Goal: Transaction & Acquisition: Obtain resource

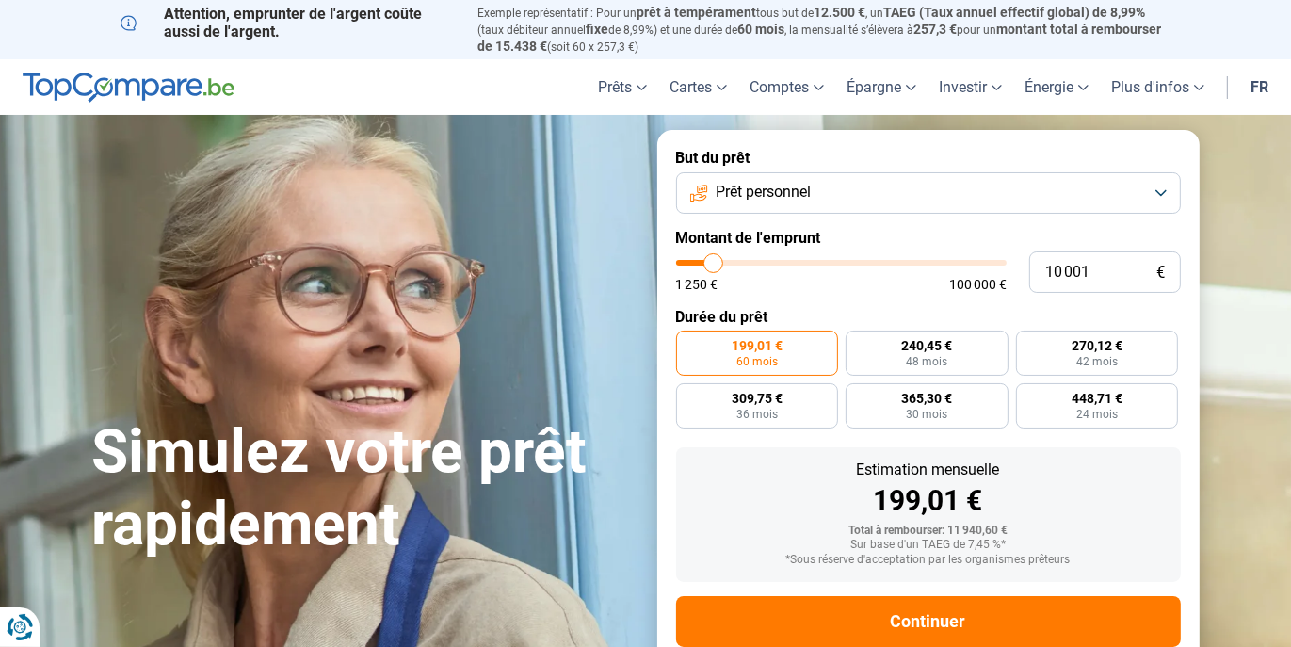
type input "9 000"
type input "9000"
type input "9 250"
type input "9250"
type input "9 750"
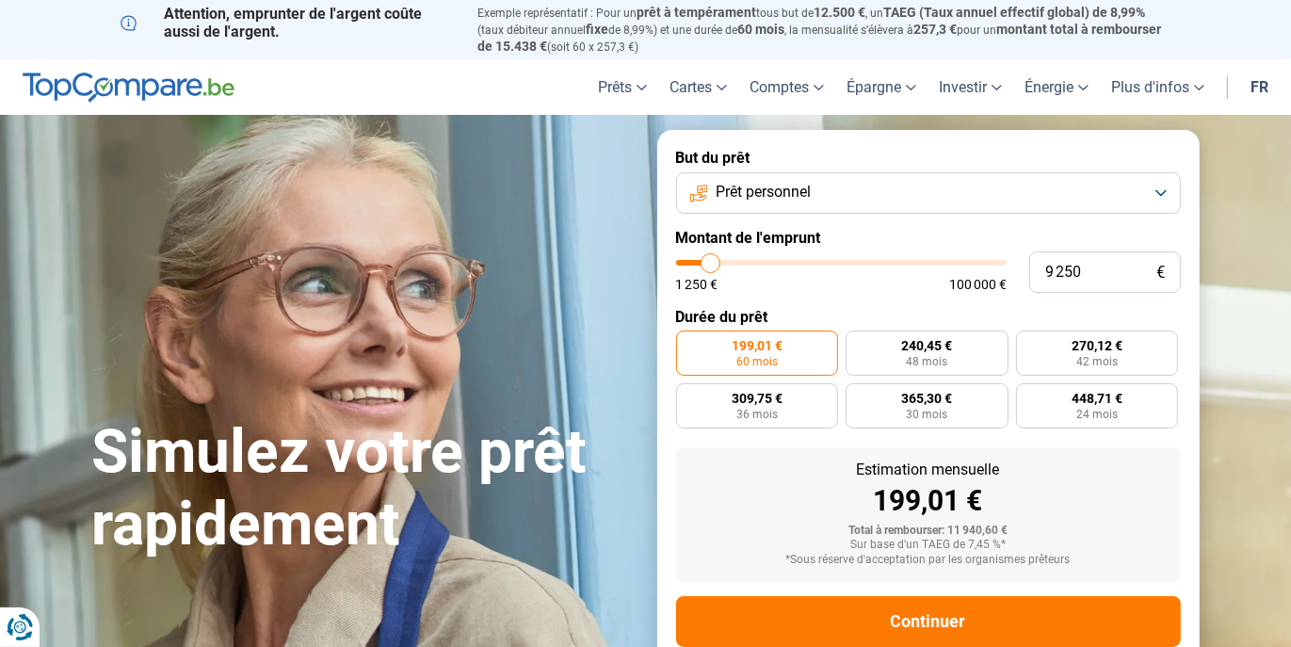
type input "9750"
type input "10 000"
type input "10000"
type input "10 250"
type input "10250"
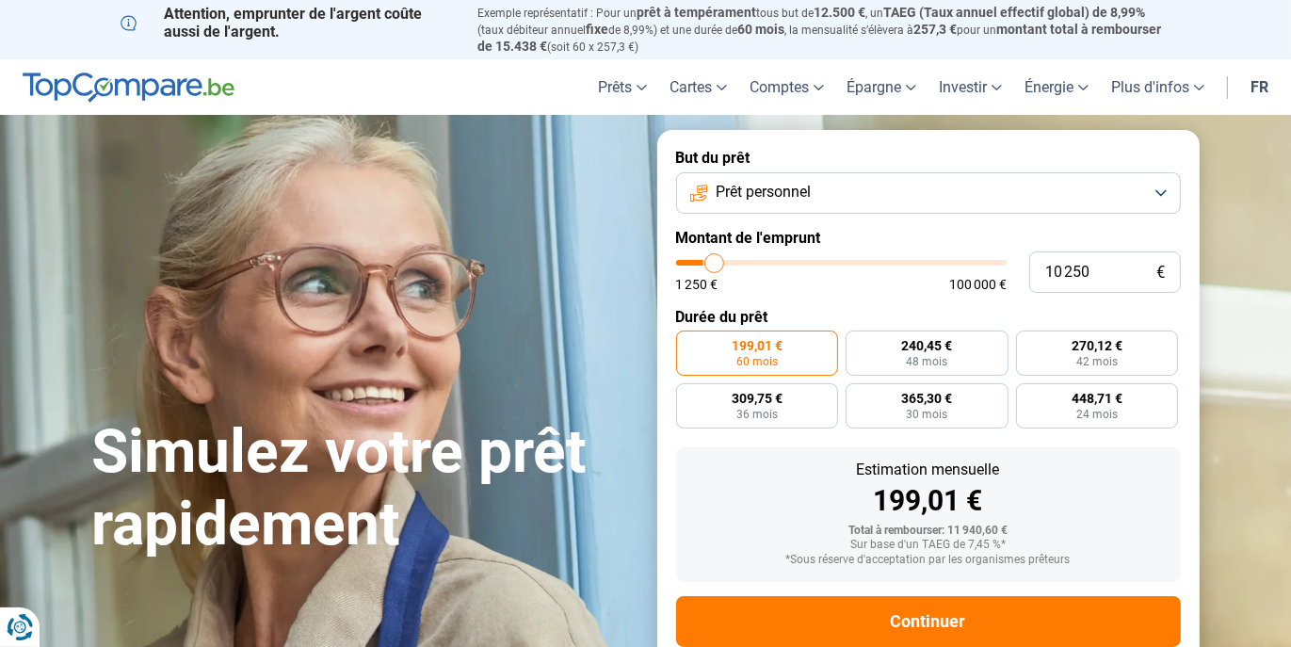
type input "10 750"
type input "10750"
type input "11 000"
type input "11000"
type input "11 250"
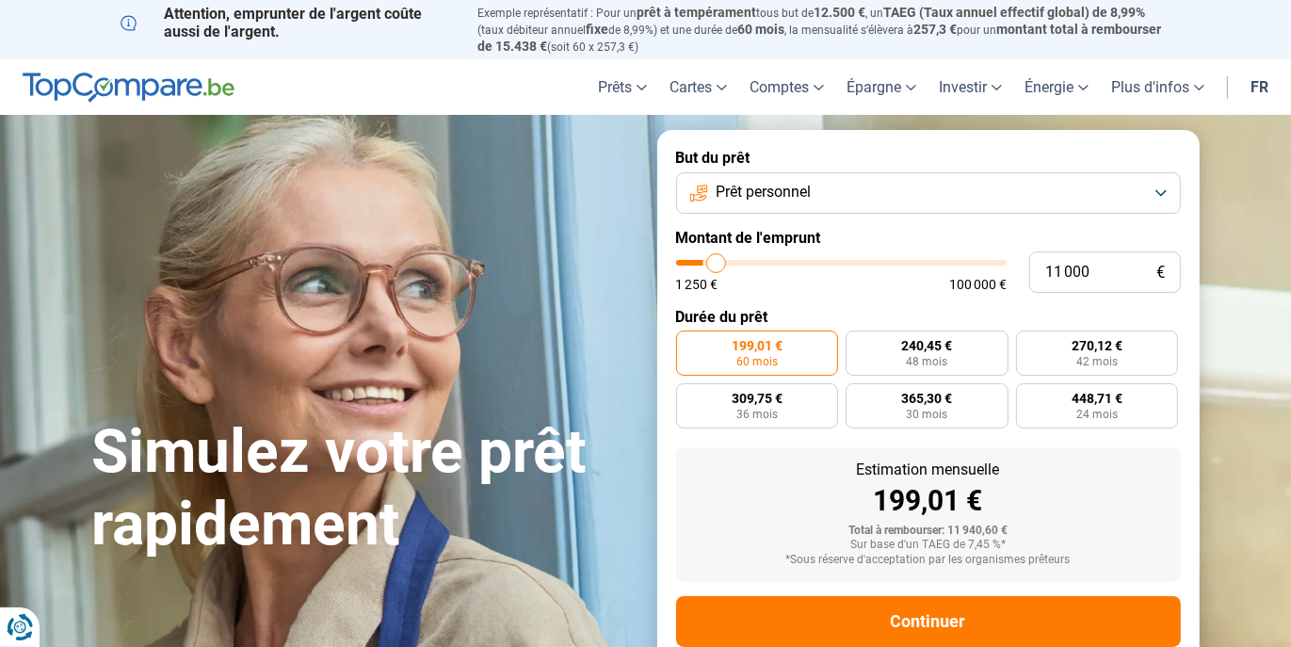
type input "11250"
type input "12 000"
type input "12000"
type input "12 250"
type input "12250"
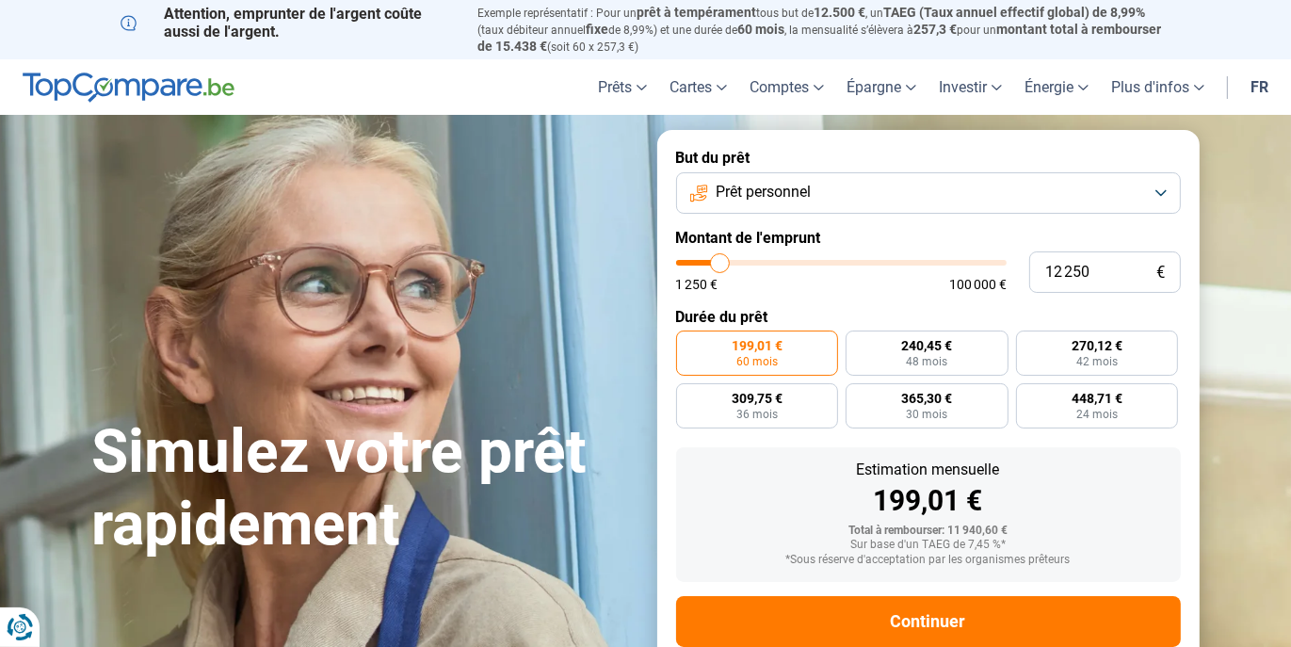
type input "12 750"
type input "12750"
type input "13 250"
type input "13250"
type input "13 750"
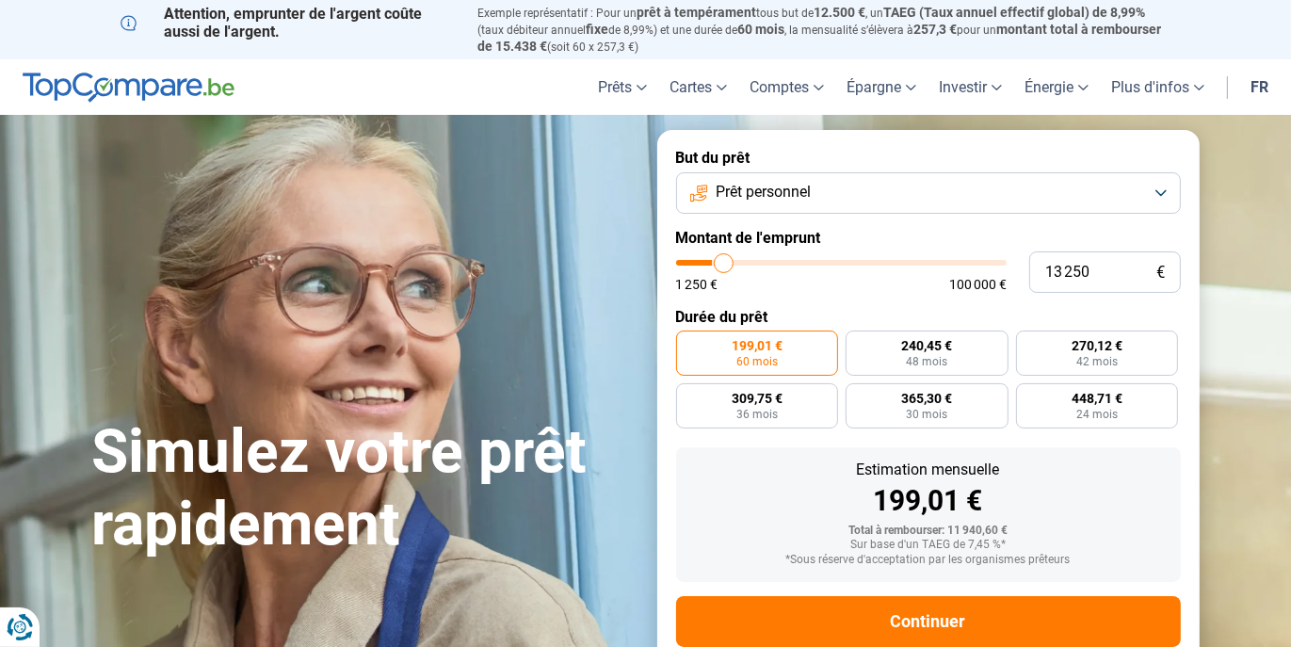
type input "13750"
type input "14 000"
type input "14000"
type input "14 750"
type input "14750"
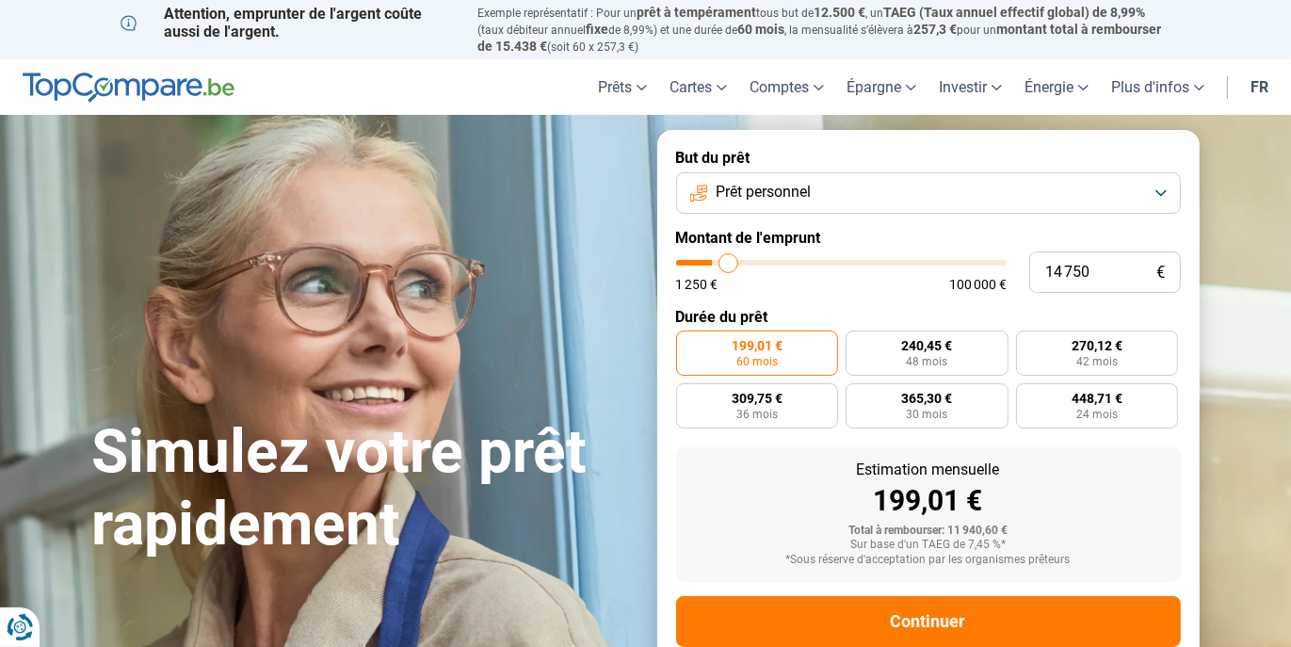
type input "15 000"
type input "15000"
type input "15 250"
type input "15250"
type input "15 500"
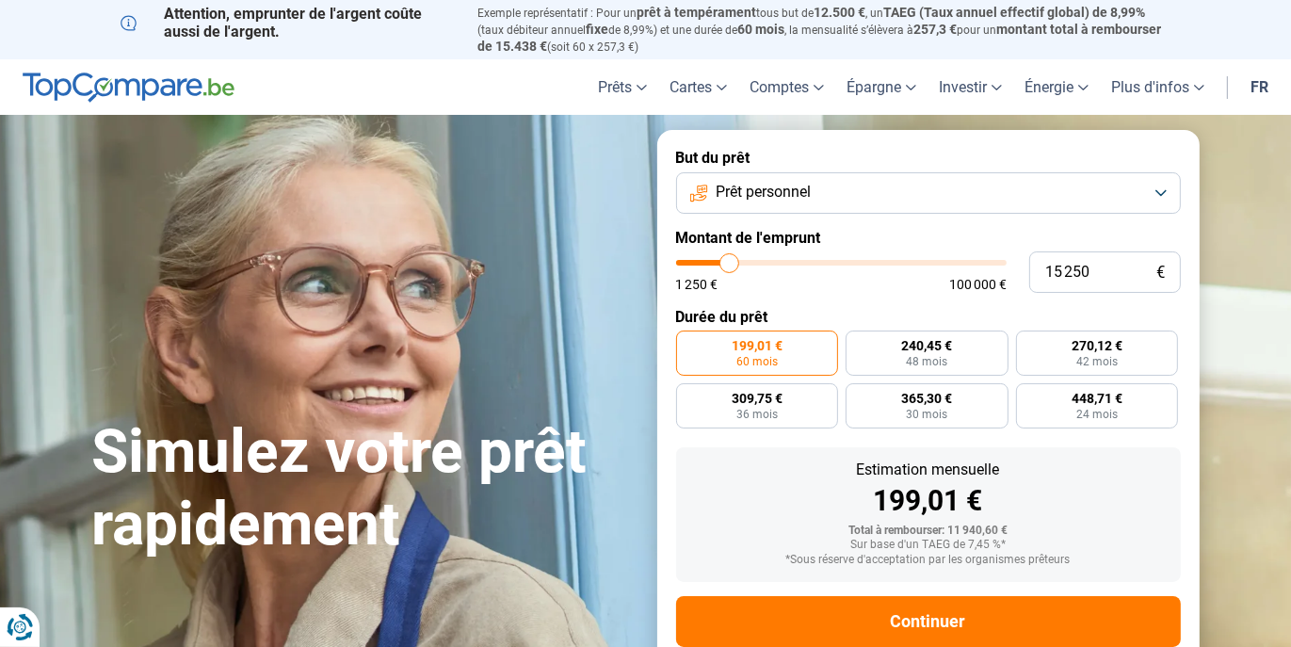
type input "15500"
type input "15 750"
type input "15750"
type input "16 750"
type input "16750"
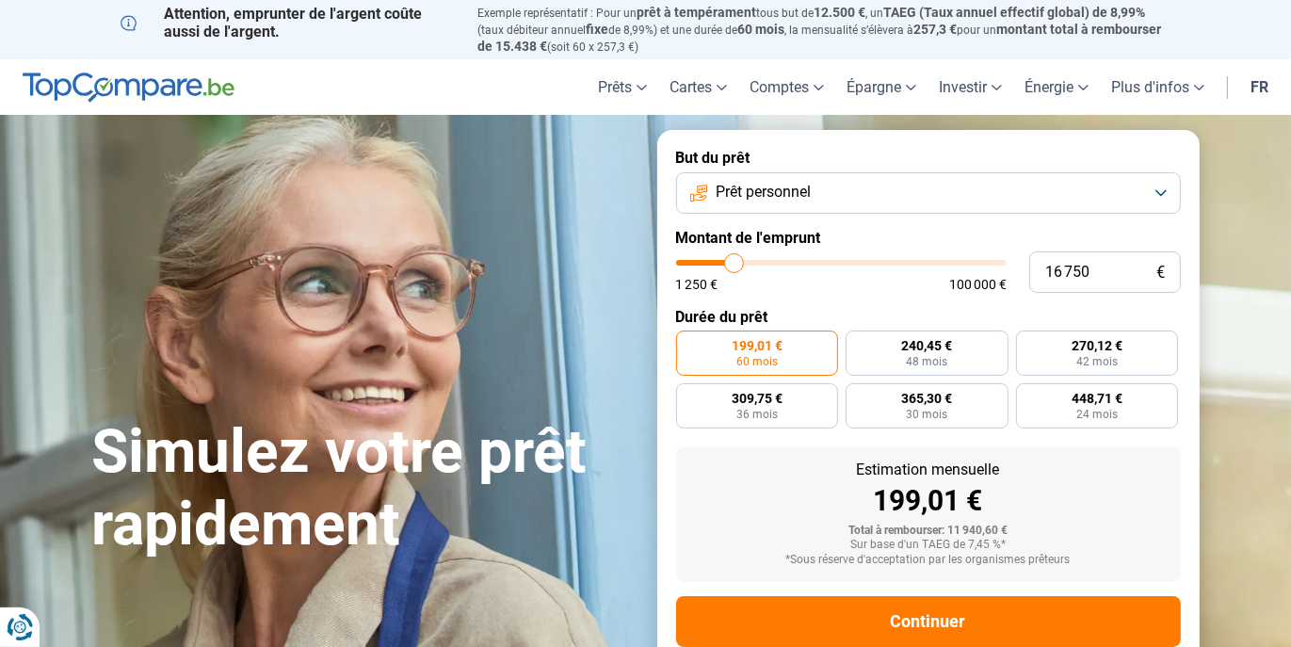
type input "17 250"
type input "17250"
type input "17 500"
type input "17500"
type input "17 750"
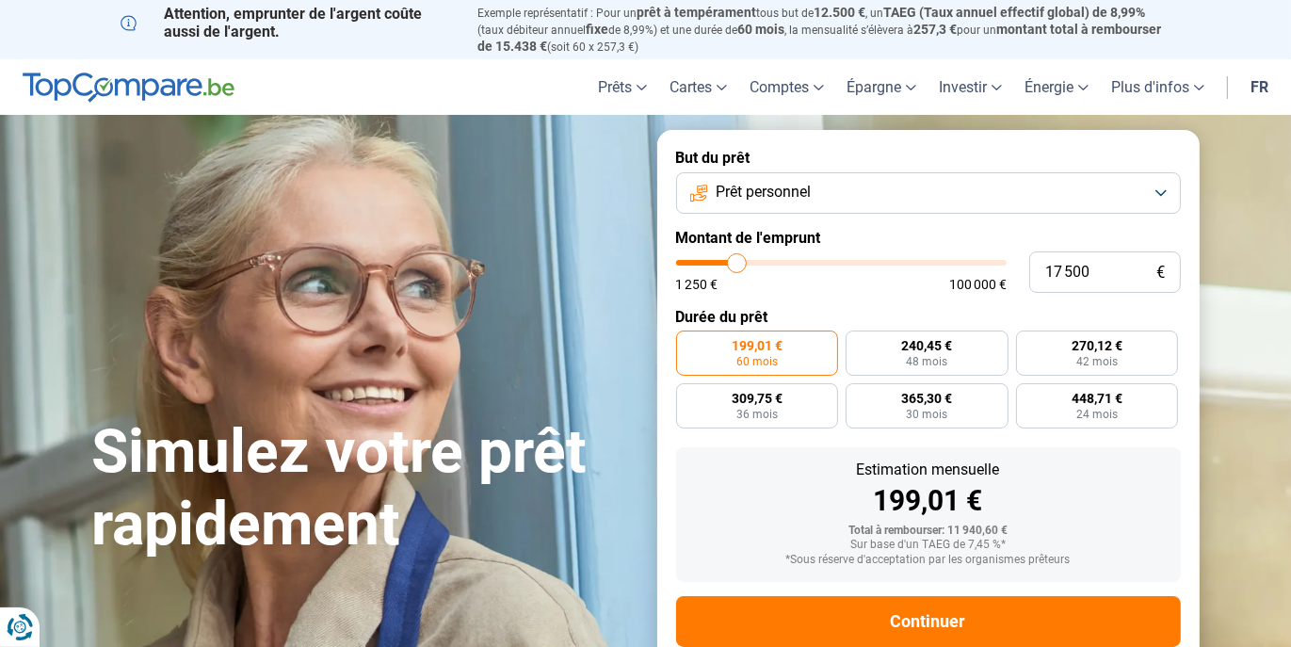
type input "17750"
type input "18 250"
type input "18250"
type input "17 750"
type input "17750"
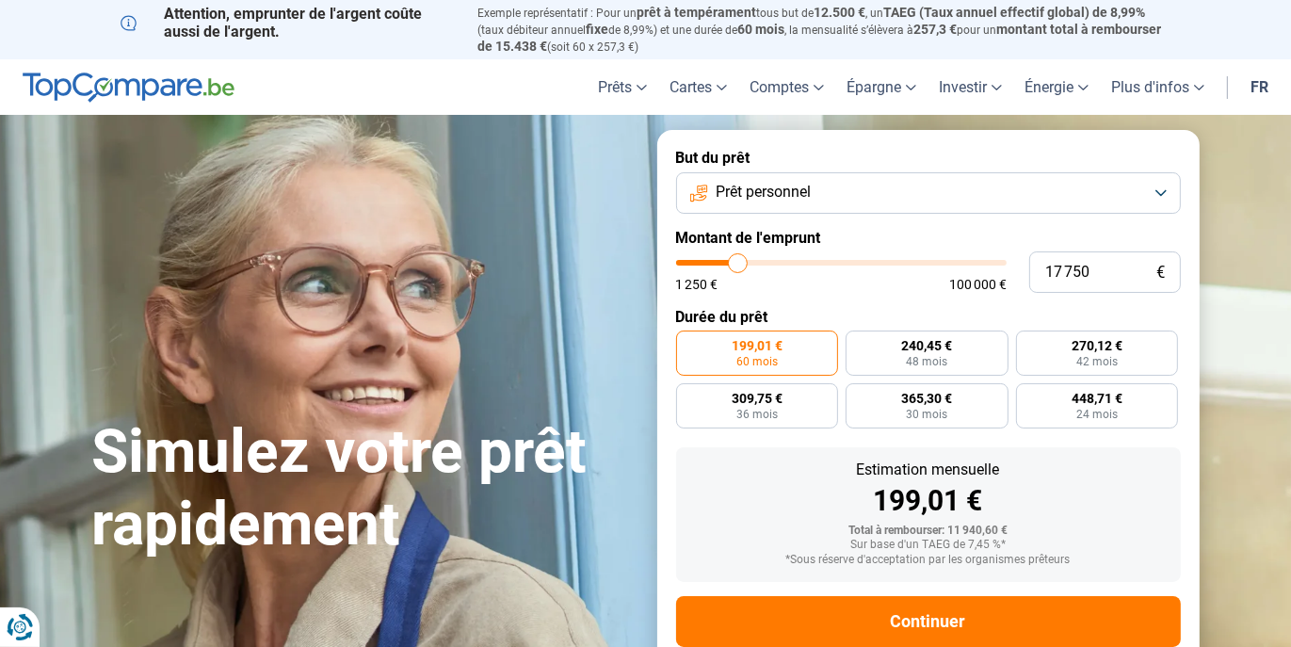
type input "17 500"
type input "17500"
type input "16 750"
type input "16750"
type input "16 250"
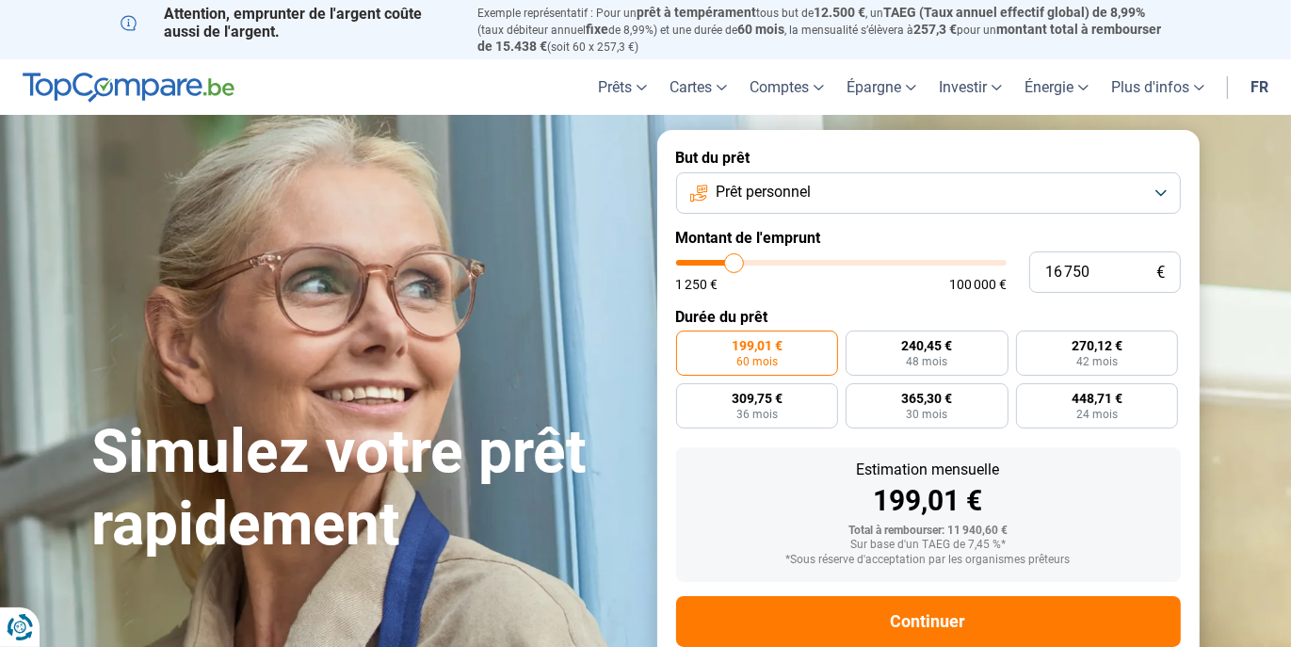
type input "16250"
type input "15 750"
type input "15750"
type input "15 500"
type input "15500"
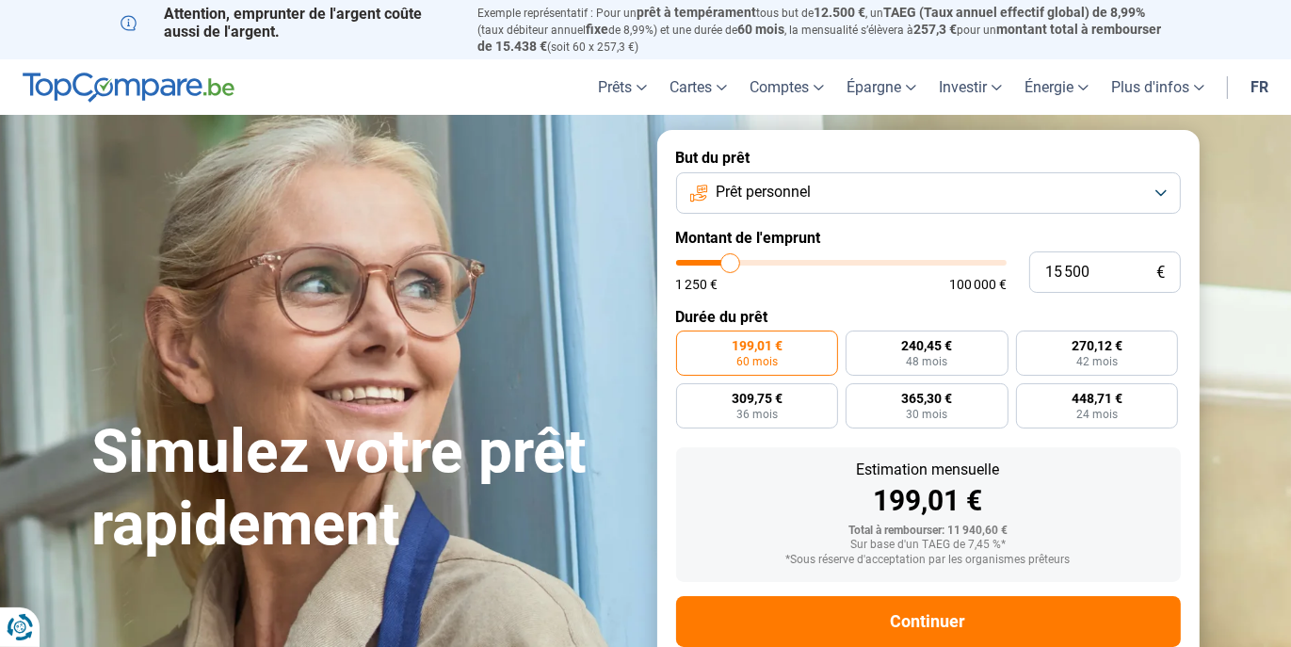
type input "15 250"
type input "15250"
type input "15 000"
type input "15000"
type input "14 250"
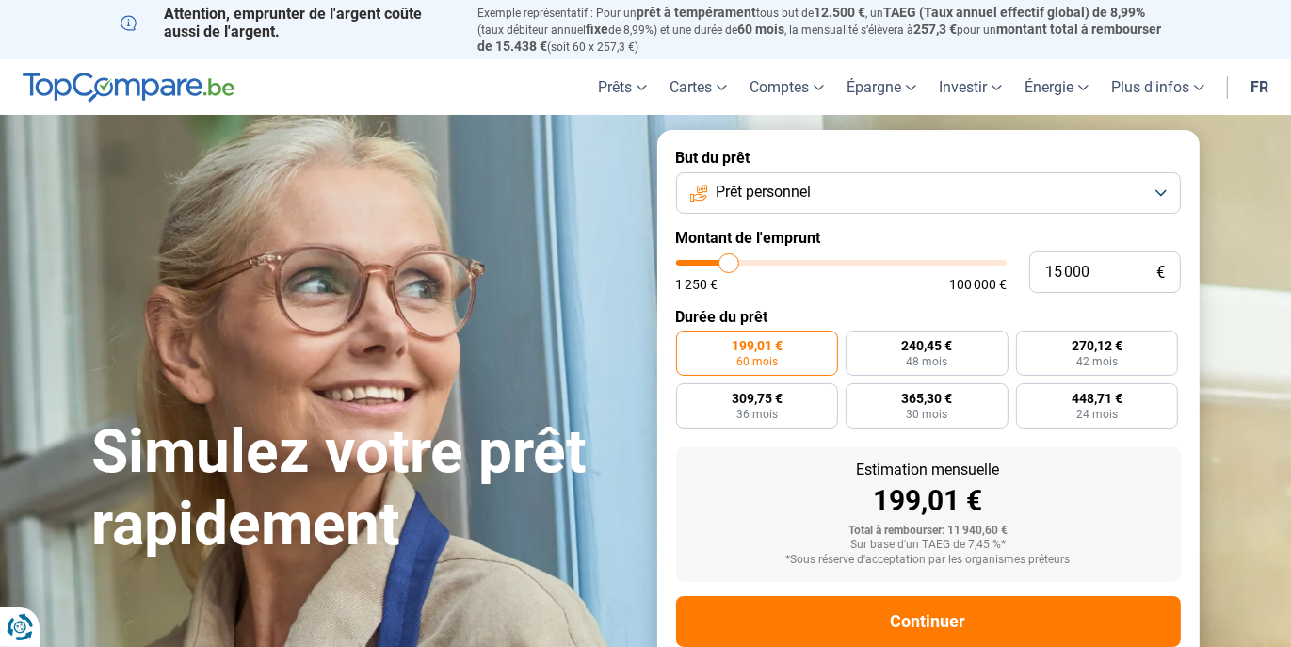
type input "14250"
type input "13 500"
type input "13500"
type input "13 000"
type input "13000"
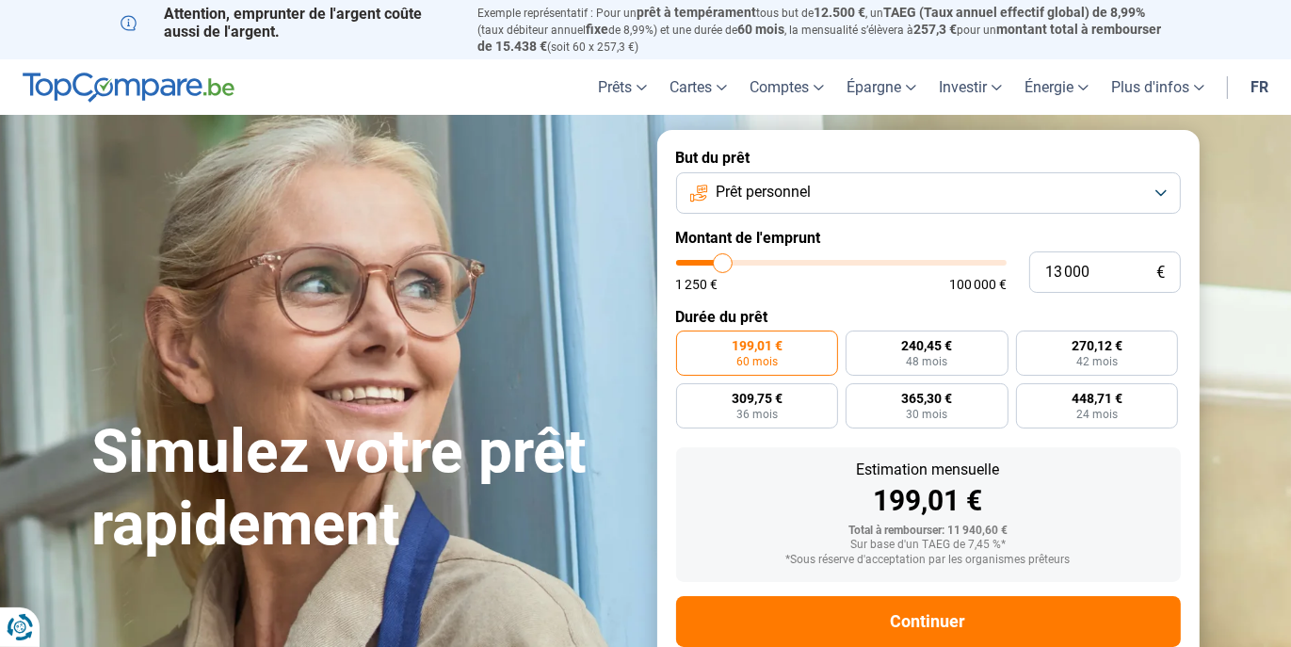
type input "12 750"
type input "12750"
type input "12 500"
type input "12500"
type input "12 250"
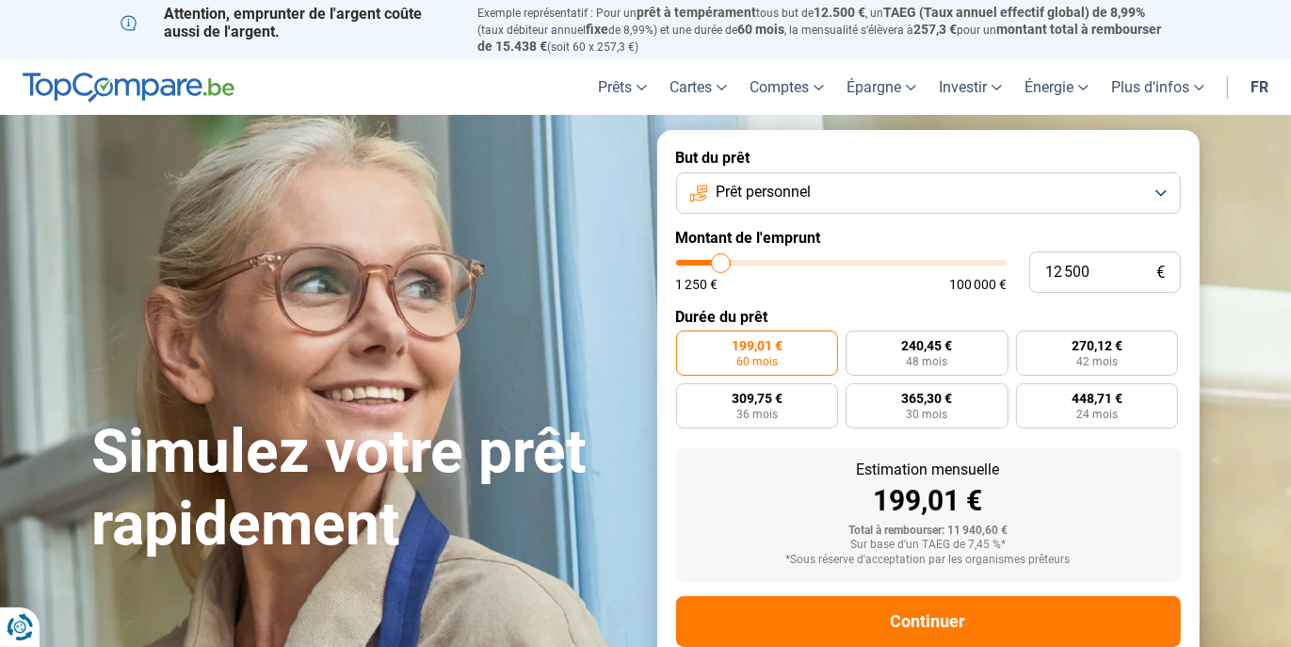
type input "12250"
type input "12 000"
type input "12000"
type input "11 500"
type input "11500"
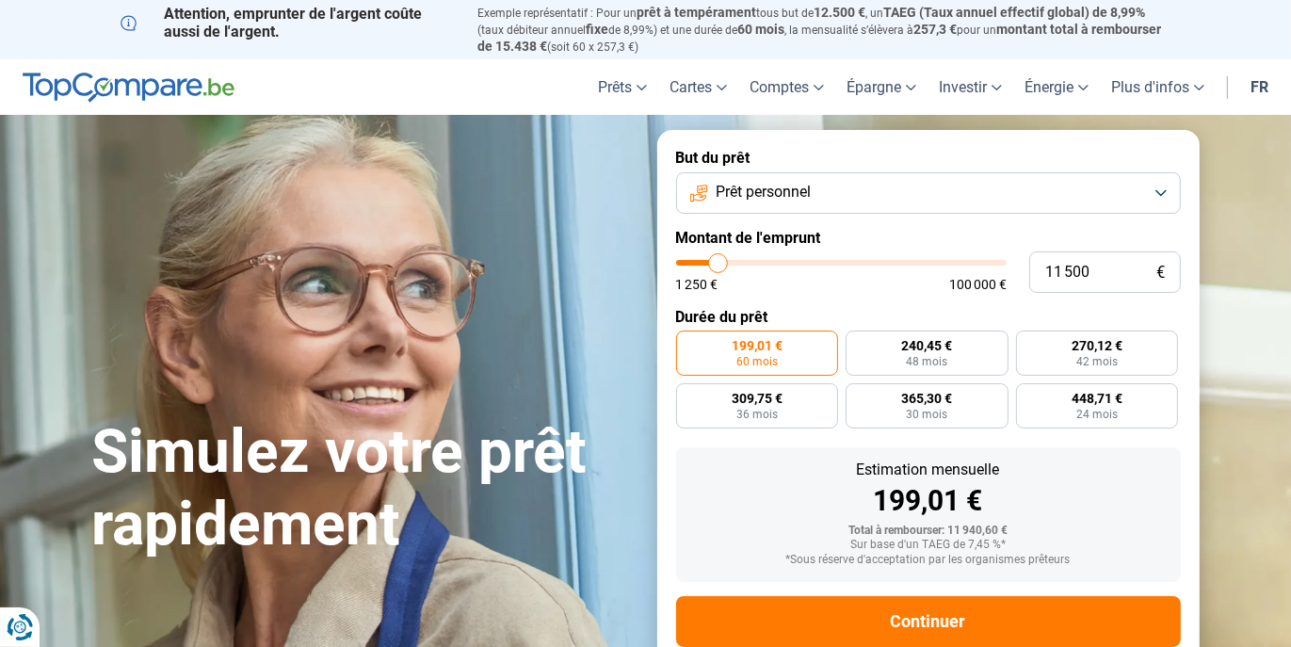
type input "11 000"
type input "11000"
type input "10 500"
type input "10500"
type input "10 250"
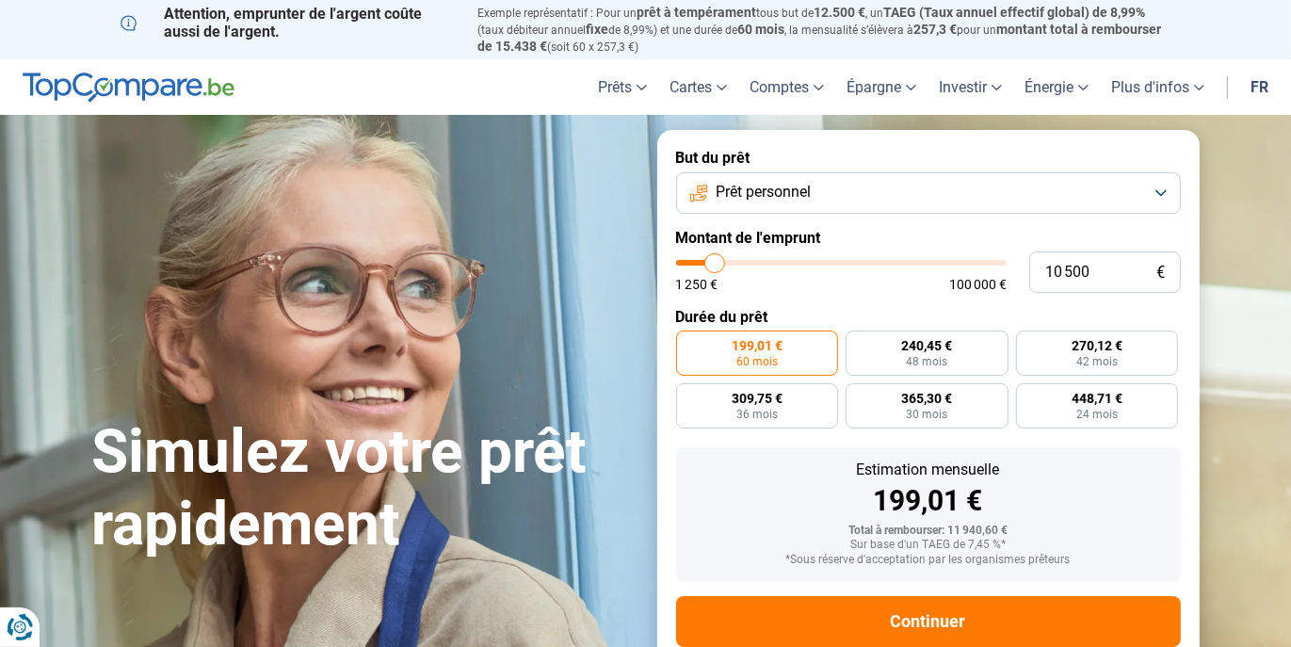
type input "10250"
type input "9 750"
type input "9750"
type input "9 500"
type input "9500"
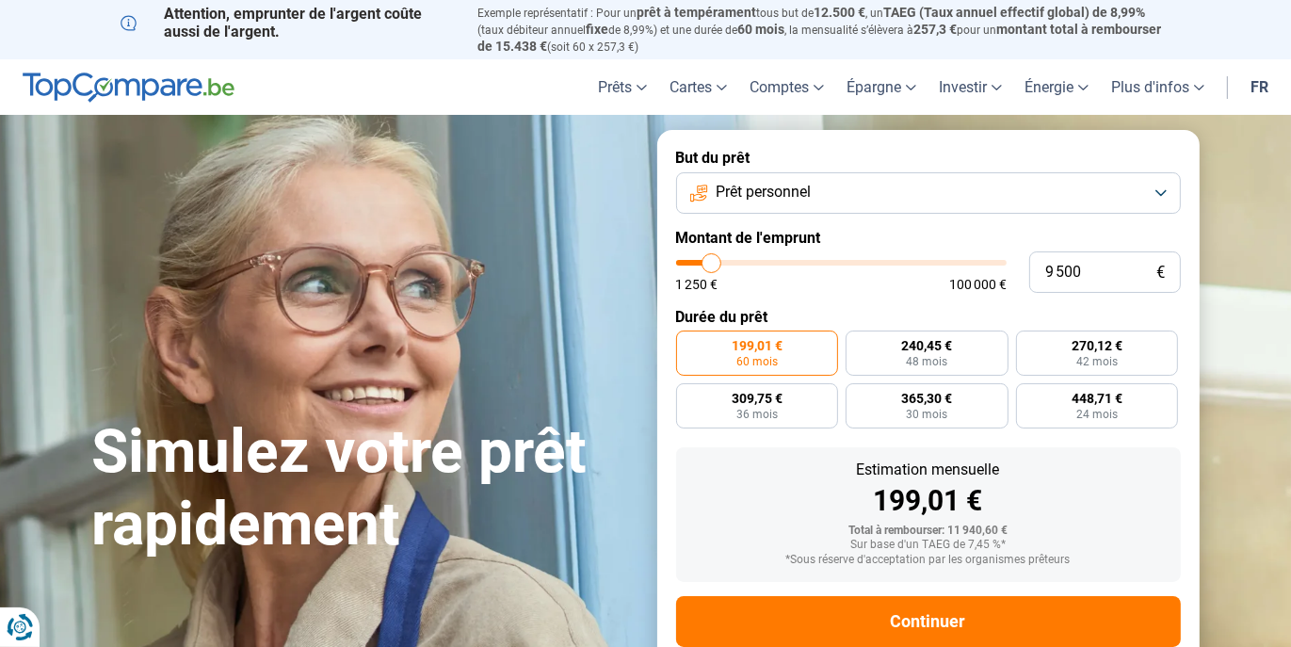
type input "9 250"
type input "9250"
type input "9 000"
type input "9000"
type input "8 750"
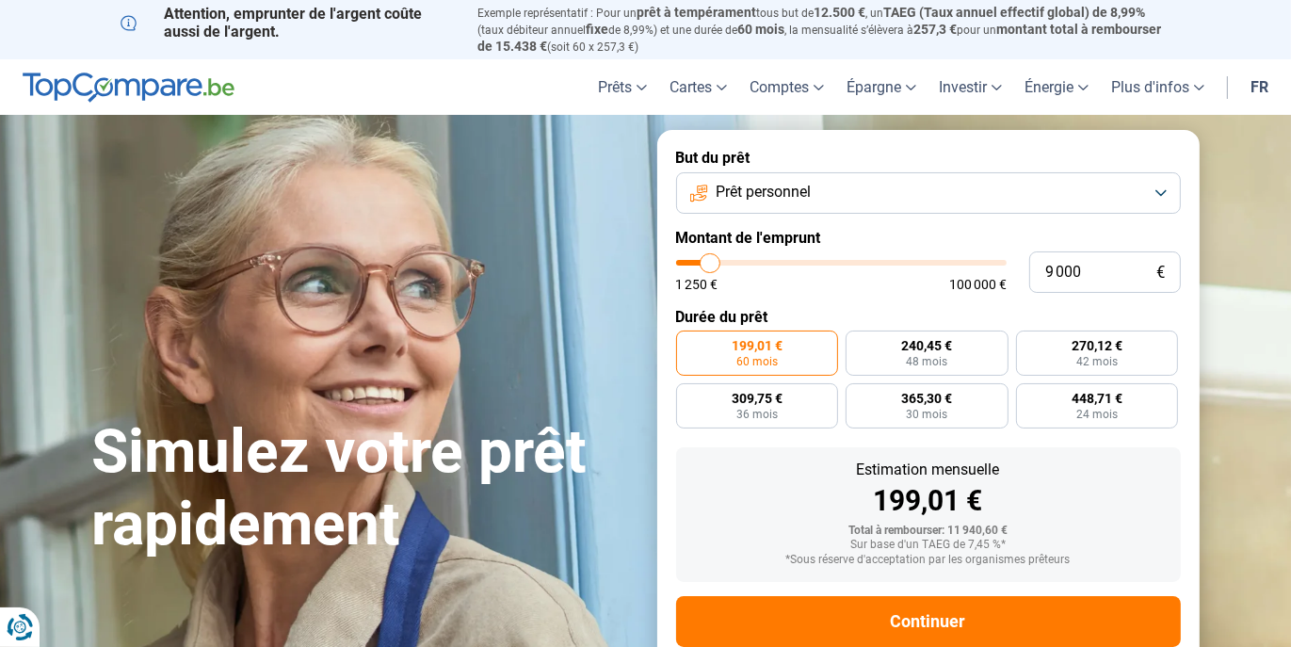
type input "8750"
type input "8 250"
type input "8250"
type input "8 000"
type input "8000"
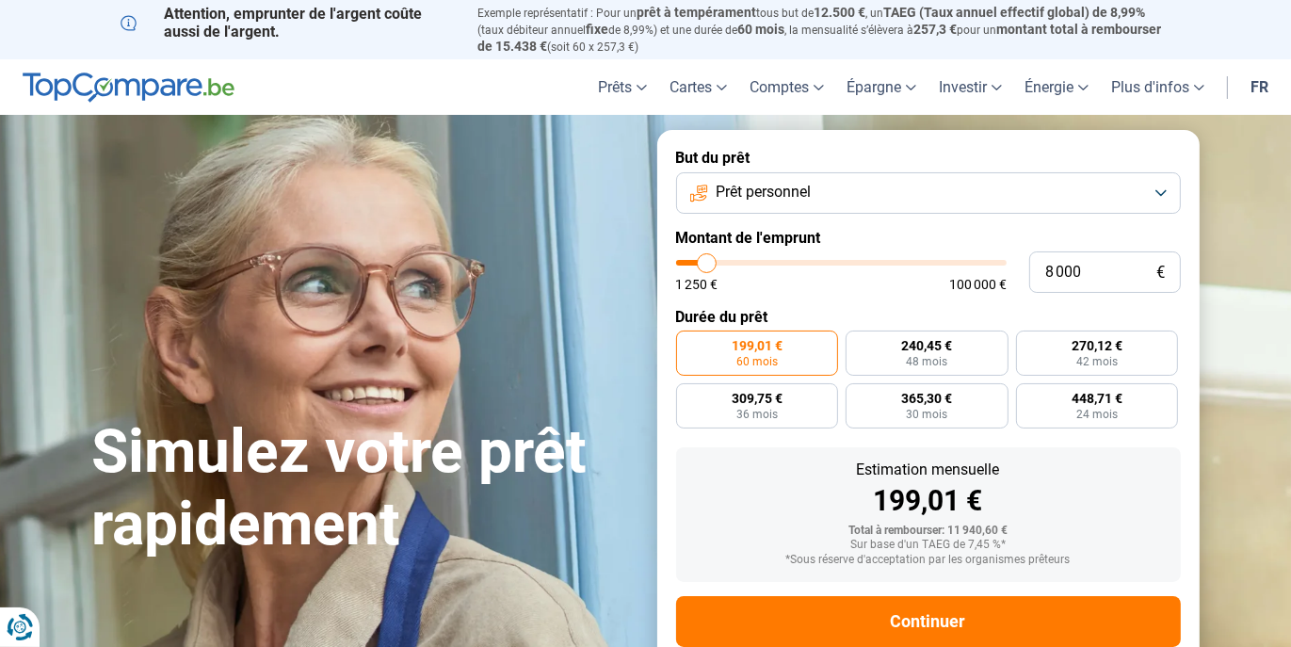
type input "7 500"
type input "7500"
type input "7 250"
type input "7250"
type input "6 750"
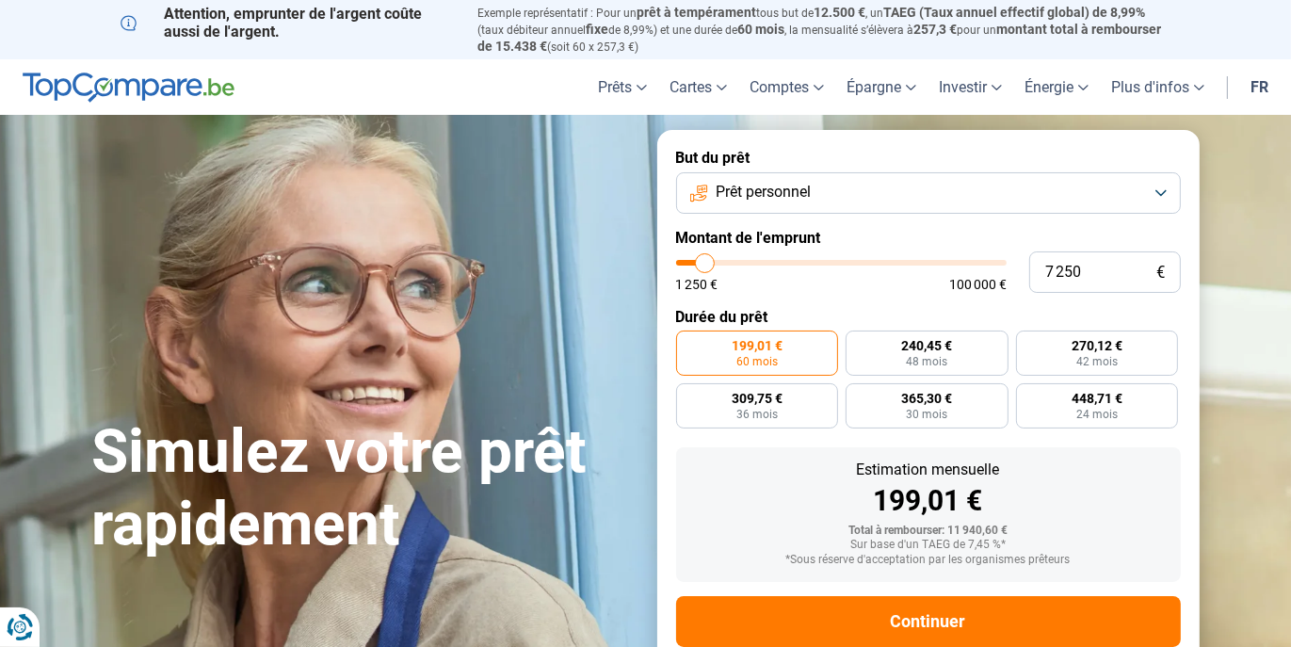
type input "6750"
type input "6 250"
type input "6250"
type input "5 250"
type input "5250"
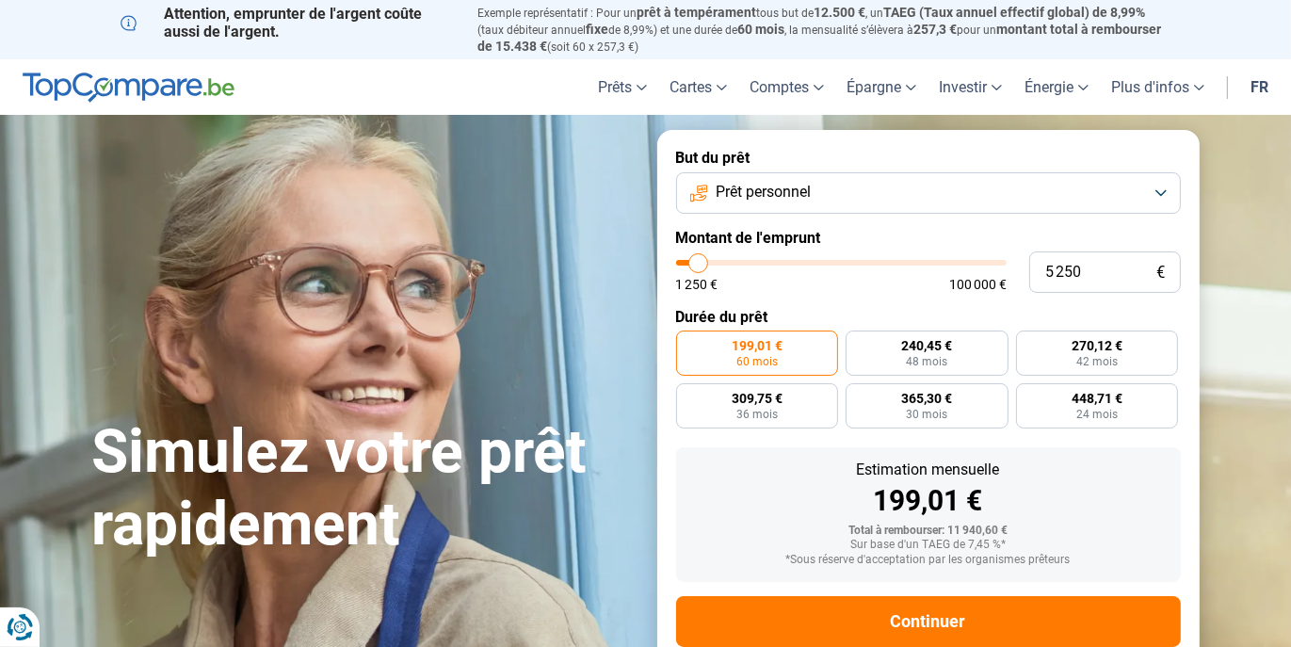
type input "4 750"
type input "4750"
type input "4 000"
type input "4000"
type input "3 250"
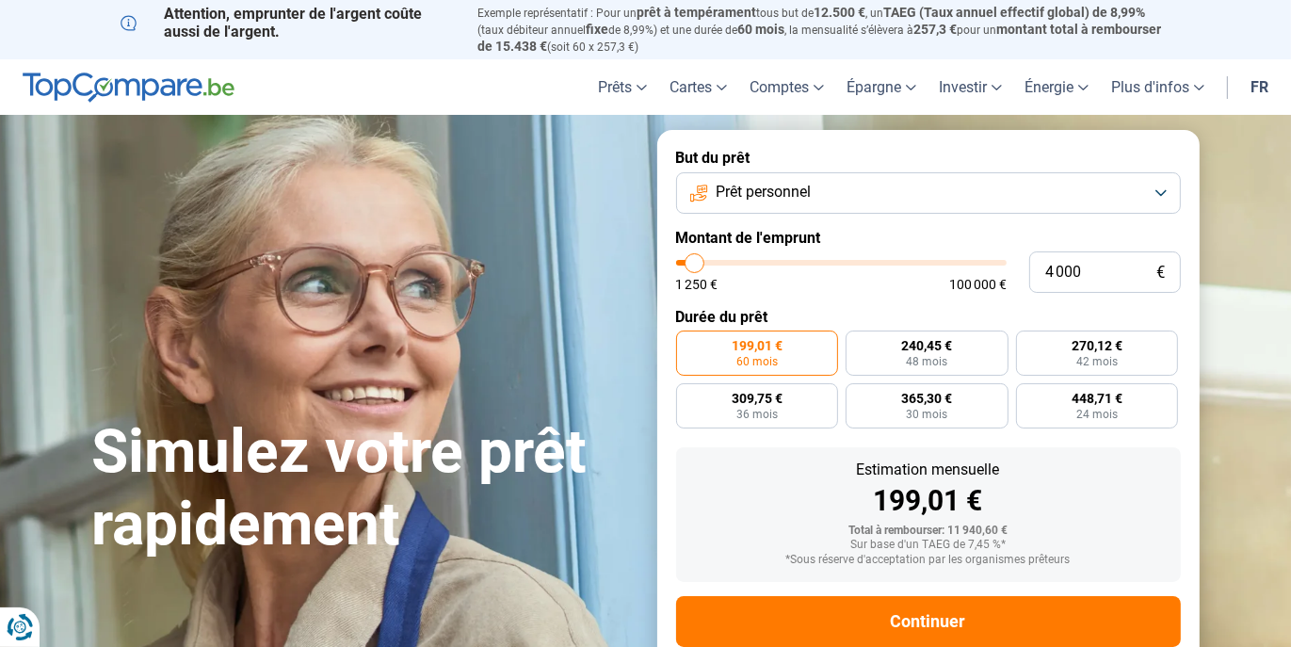
type input "3250"
type input "3 000"
type input "3000"
type input "2 750"
type input "2750"
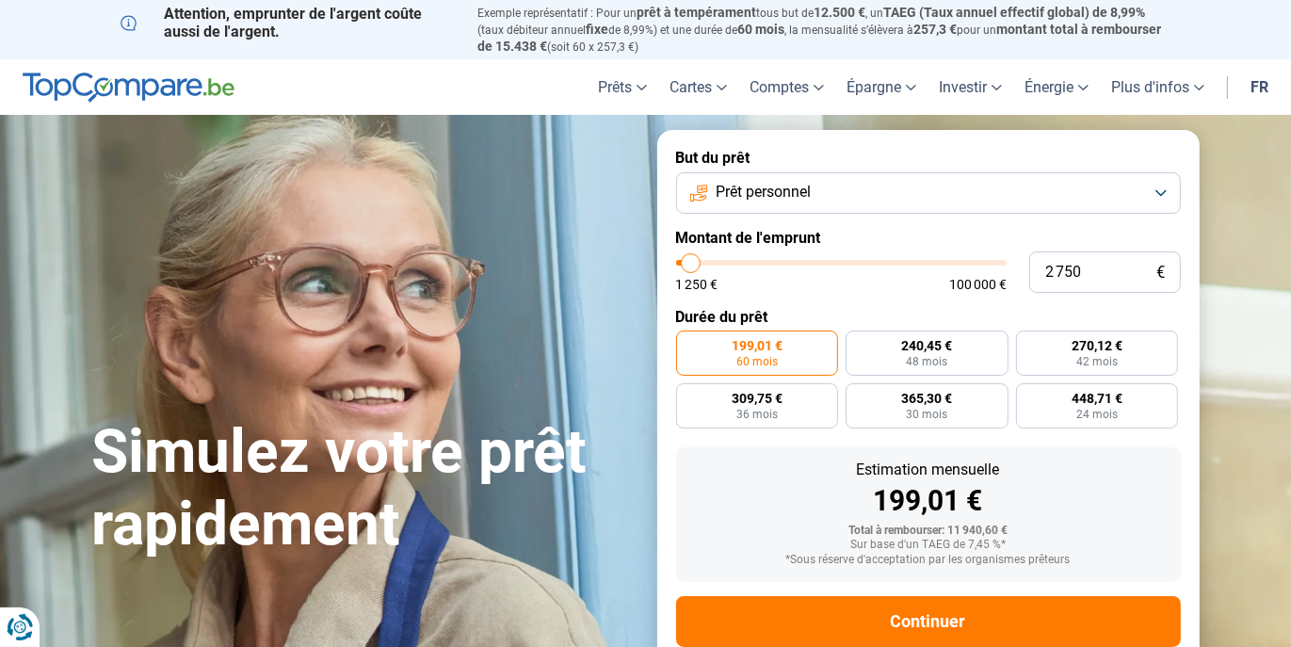
type input "2 250"
type input "2250"
type input "2 000"
type input "2000"
type input "1 750"
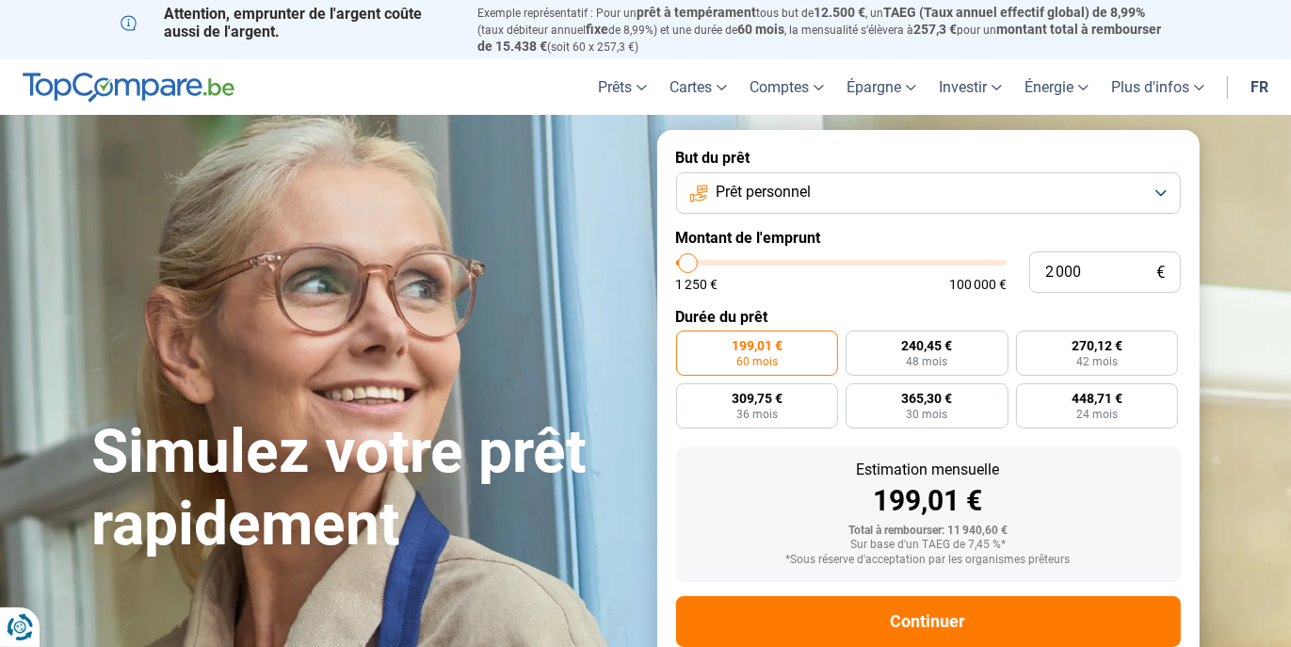
type input "1750"
type input "1 500"
type input "1500"
type input "1 250"
type input "1250"
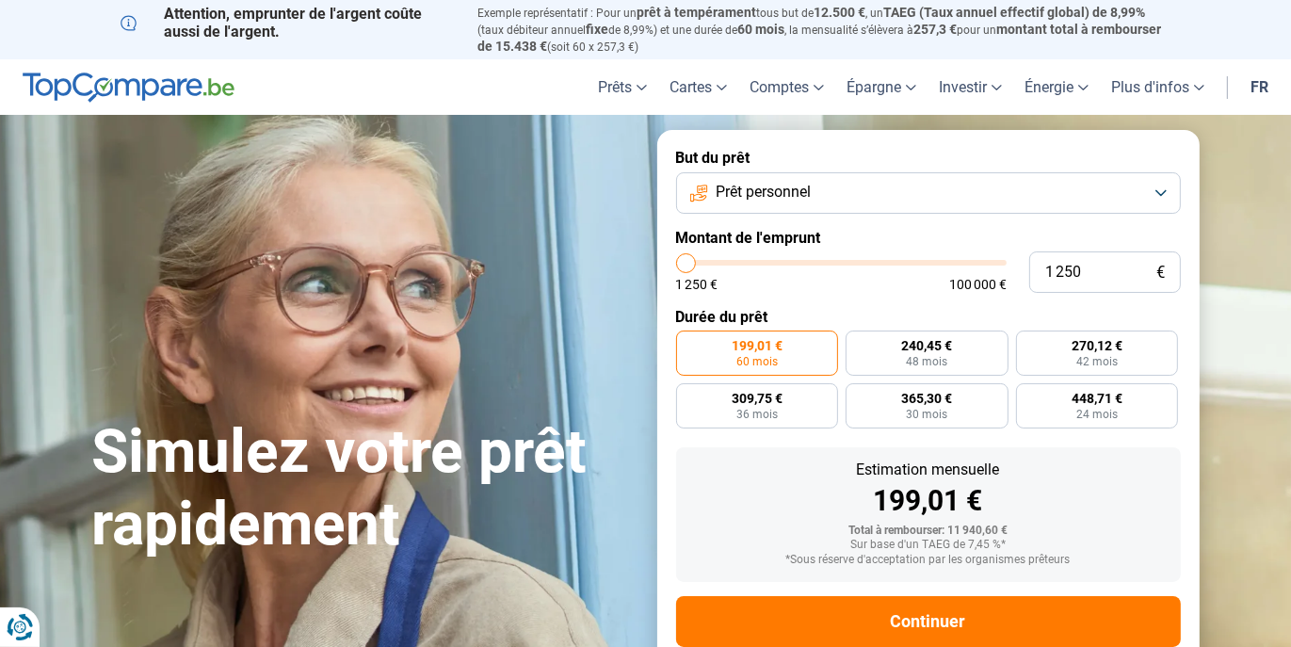
type input "1 500"
type input "1500"
type input "2 000"
type input "2000"
type input "2 250"
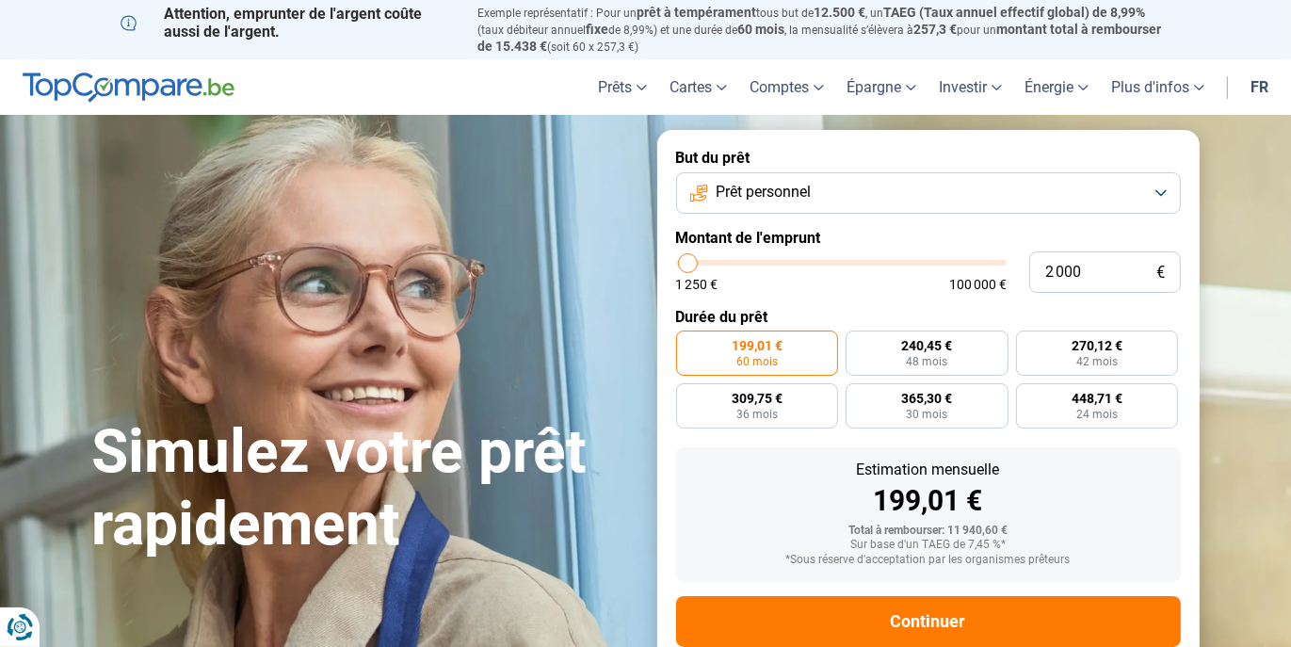
type input "2250"
type input "2 750"
type input "2750"
type input "3 000"
type input "3000"
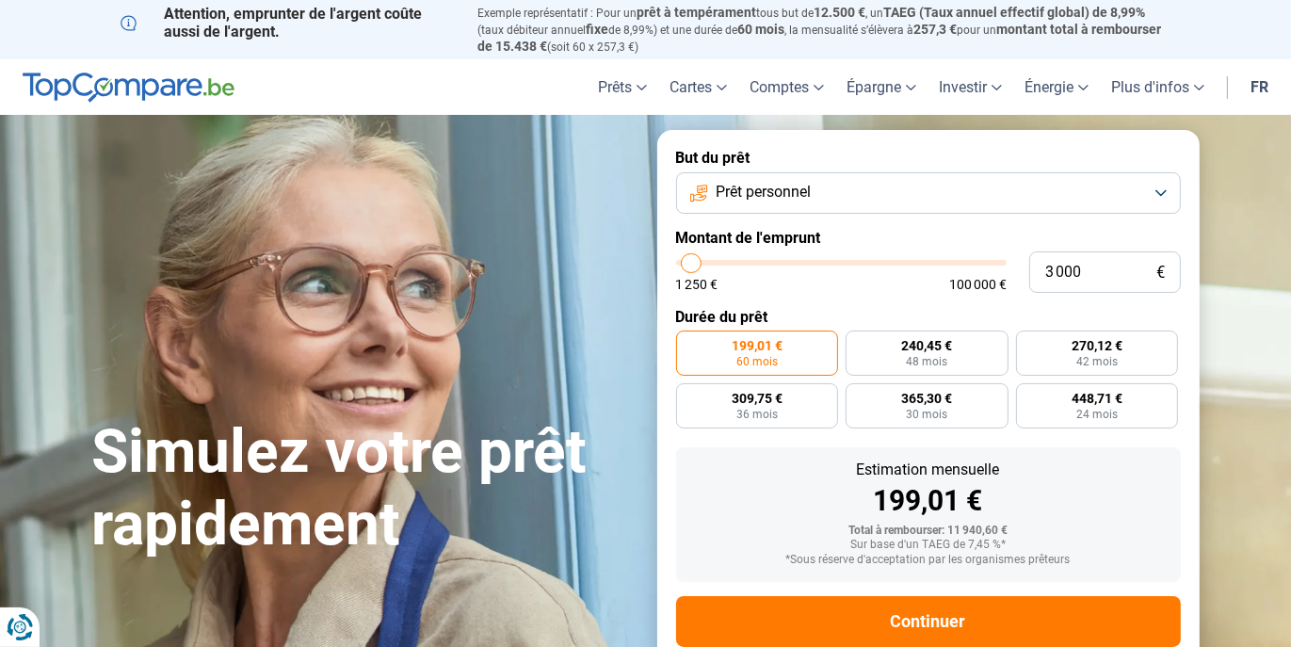
type input "3 250"
type input "3250"
type input "4 000"
type input "4000"
type input "4 250"
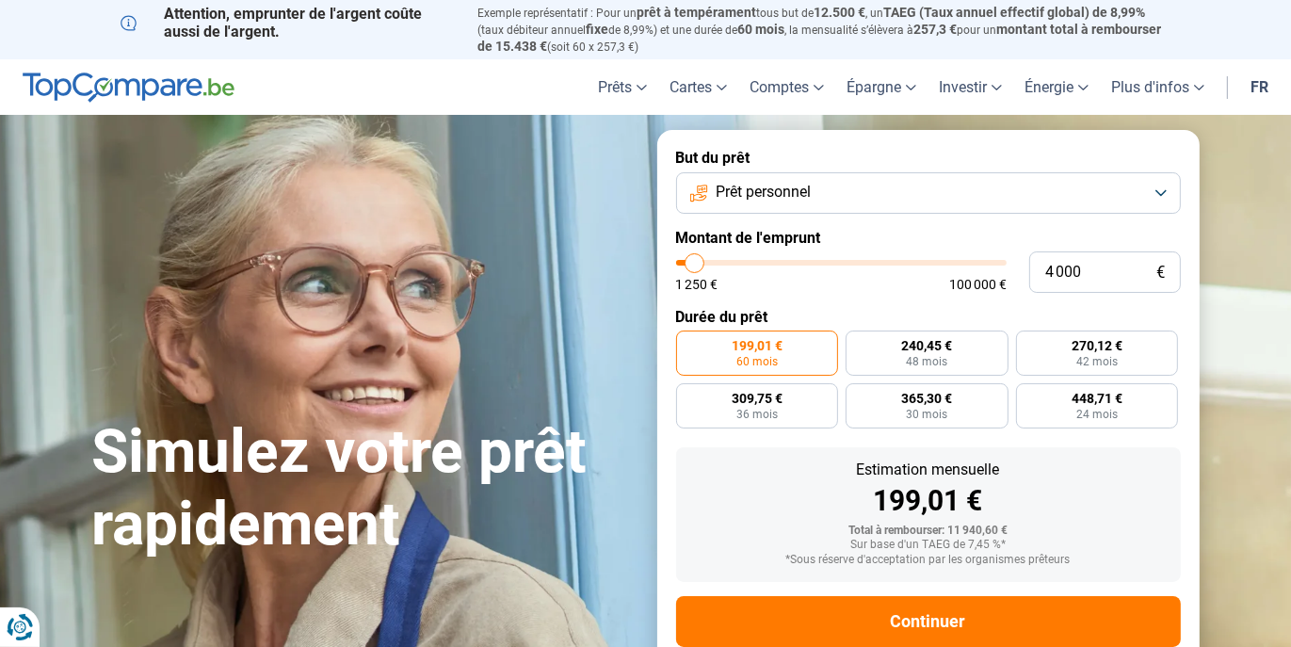
type input "4250"
type input "4 750"
type input "4750"
type input "5 250"
type input "5250"
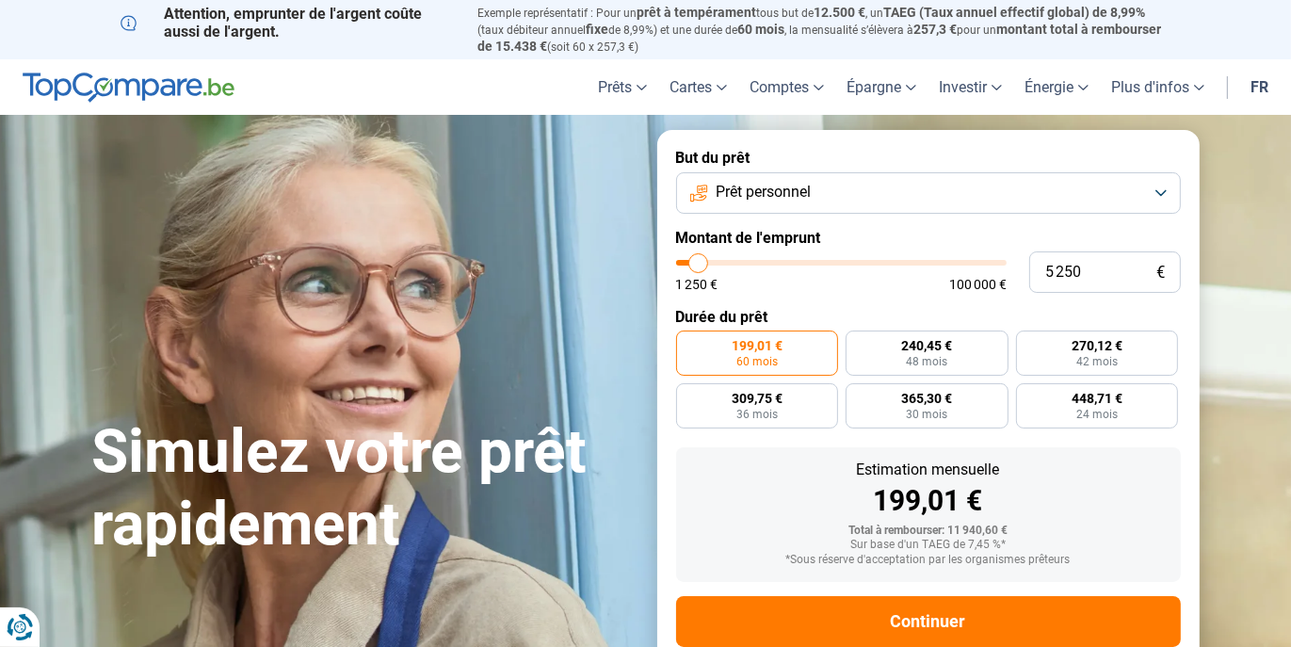
type input "5 000"
type input "5000"
type input "4 500"
type input "4500"
type input "4 250"
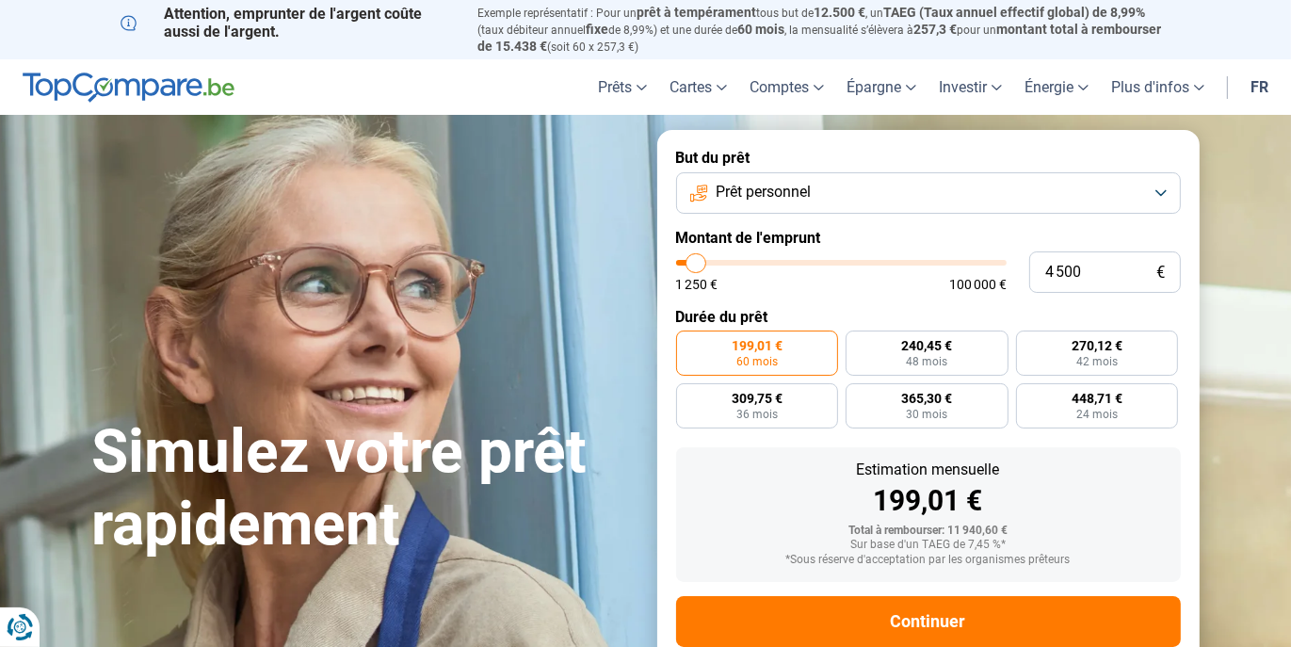
type input "4250"
type input "4 000"
type input "4000"
type input "3 500"
type input "3500"
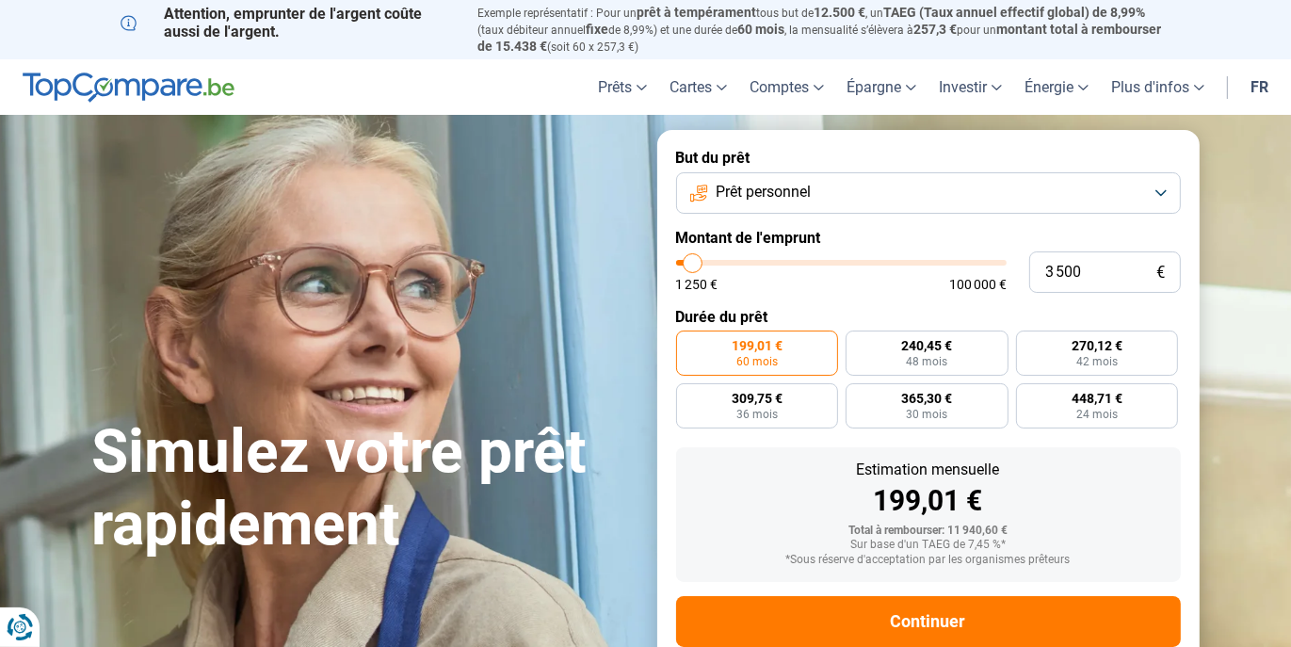
type input "3 000"
drag, startPoint x: 710, startPoint y: 269, endPoint x: 692, endPoint y: 267, distance: 18.0
type input "3000"
click at [692, 266] on input "range" at bounding box center [841, 263] width 331 height 6
radio input "true"
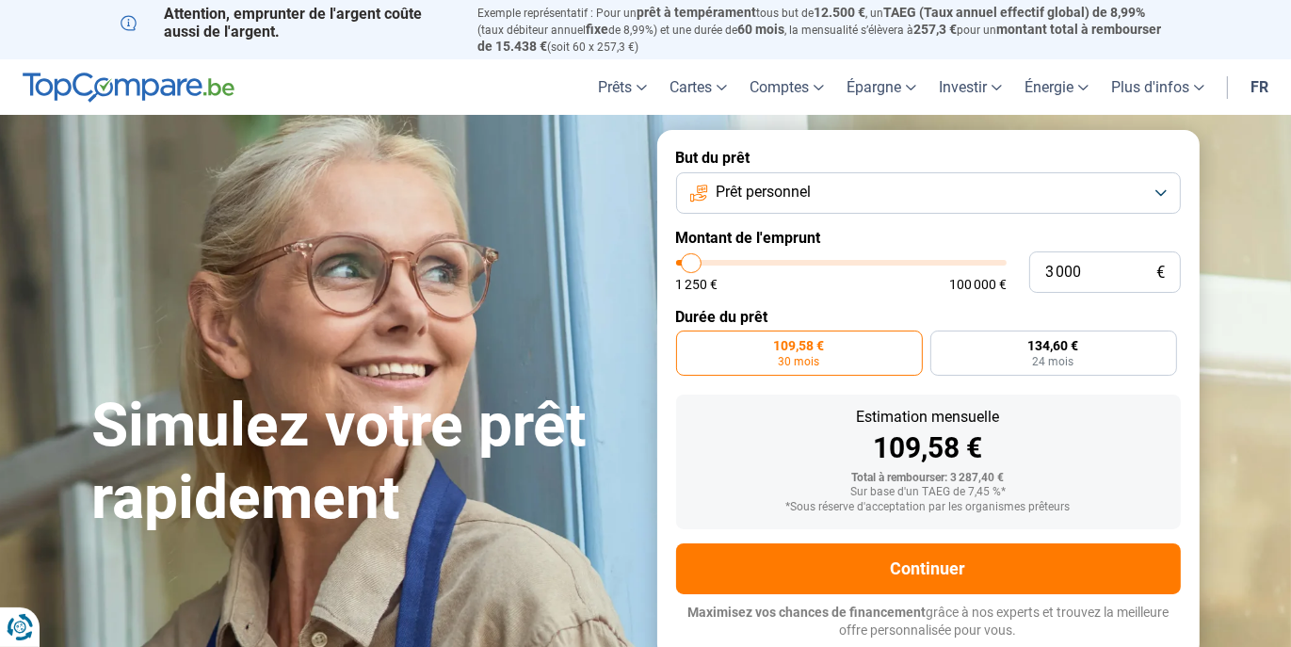
click at [1163, 191] on button "Prêt personnel" at bounding box center [928, 192] width 505 height 41
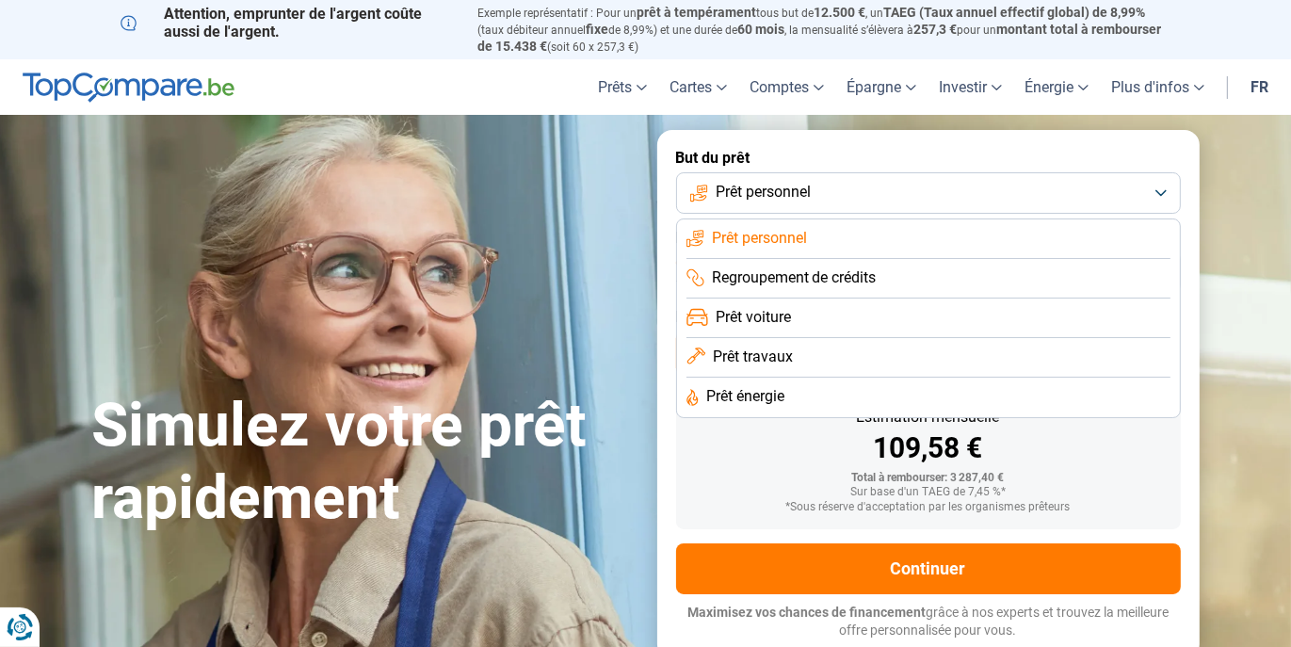
click at [787, 327] on span "Prêt voiture" at bounding box center [753, 317] width 75 height 21
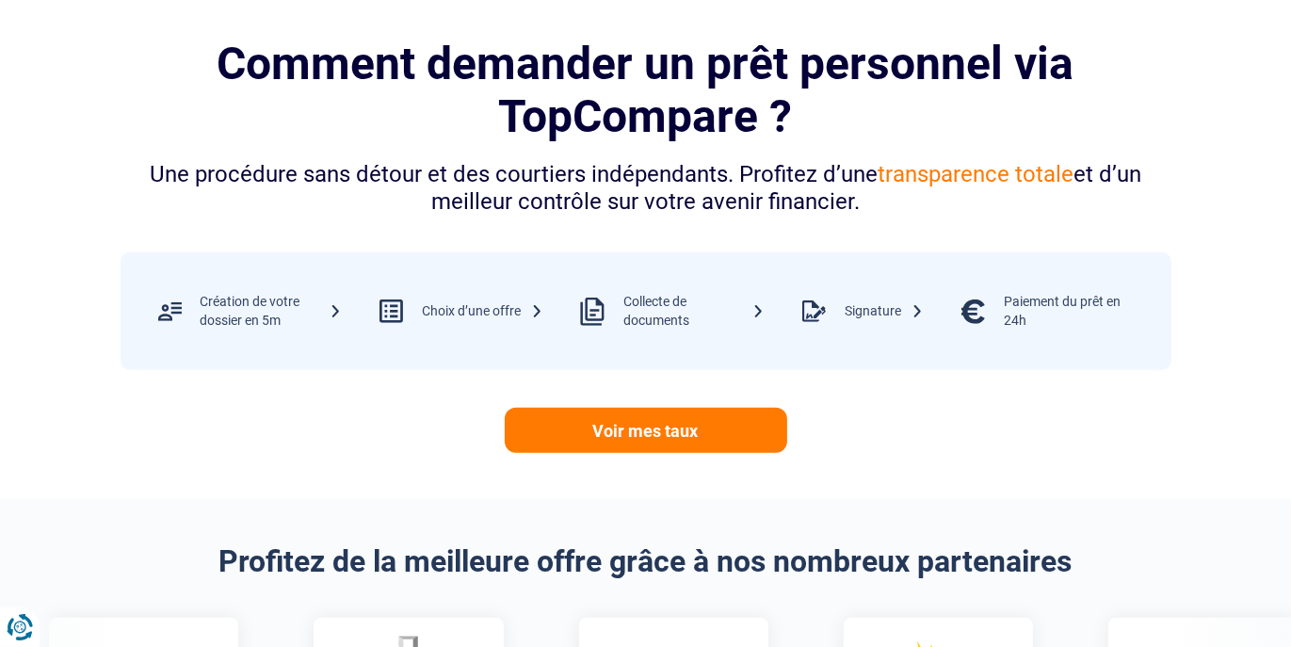
scroll to position [1036, 0]
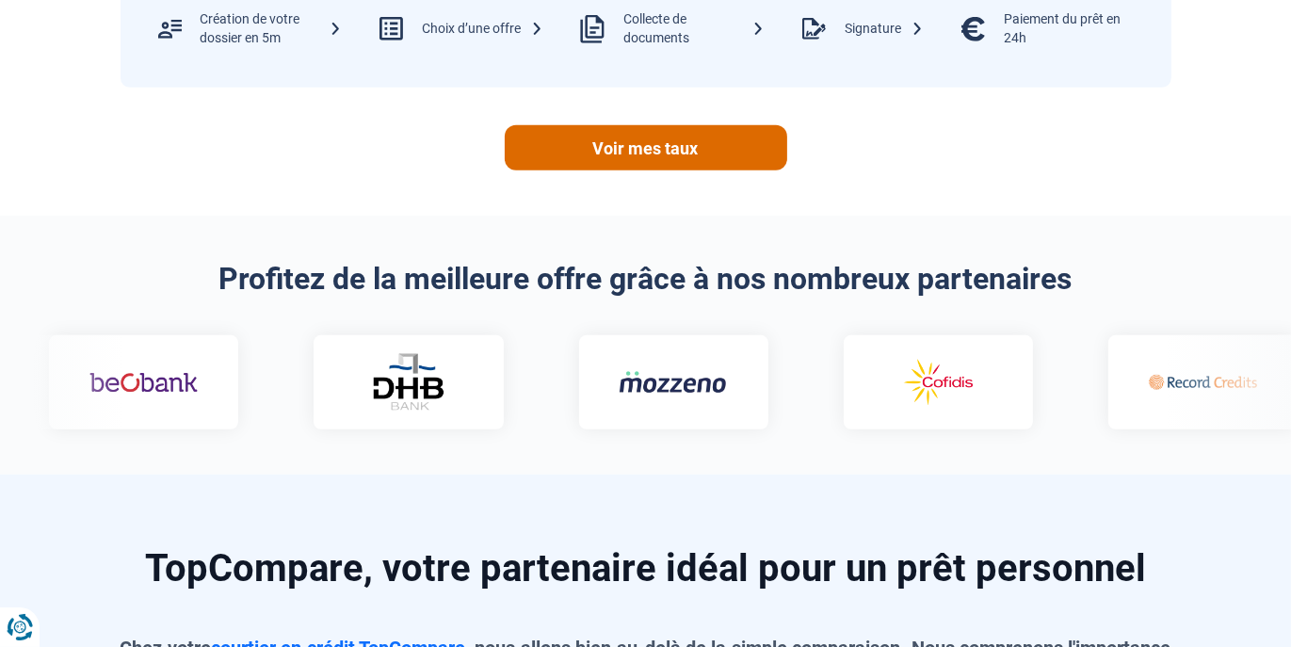
click at [625, 137] on link "Voir mes taux" at bounding box center [646, 147] width 283 height 45
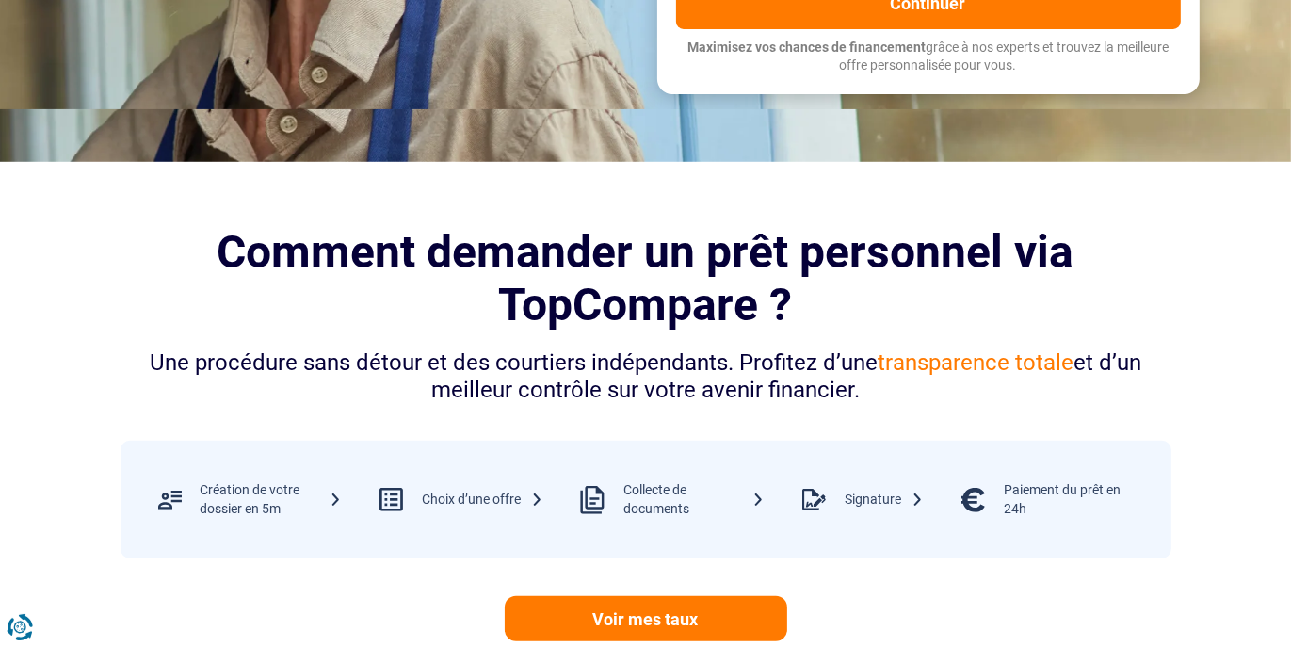
scroll to position [94, 0]
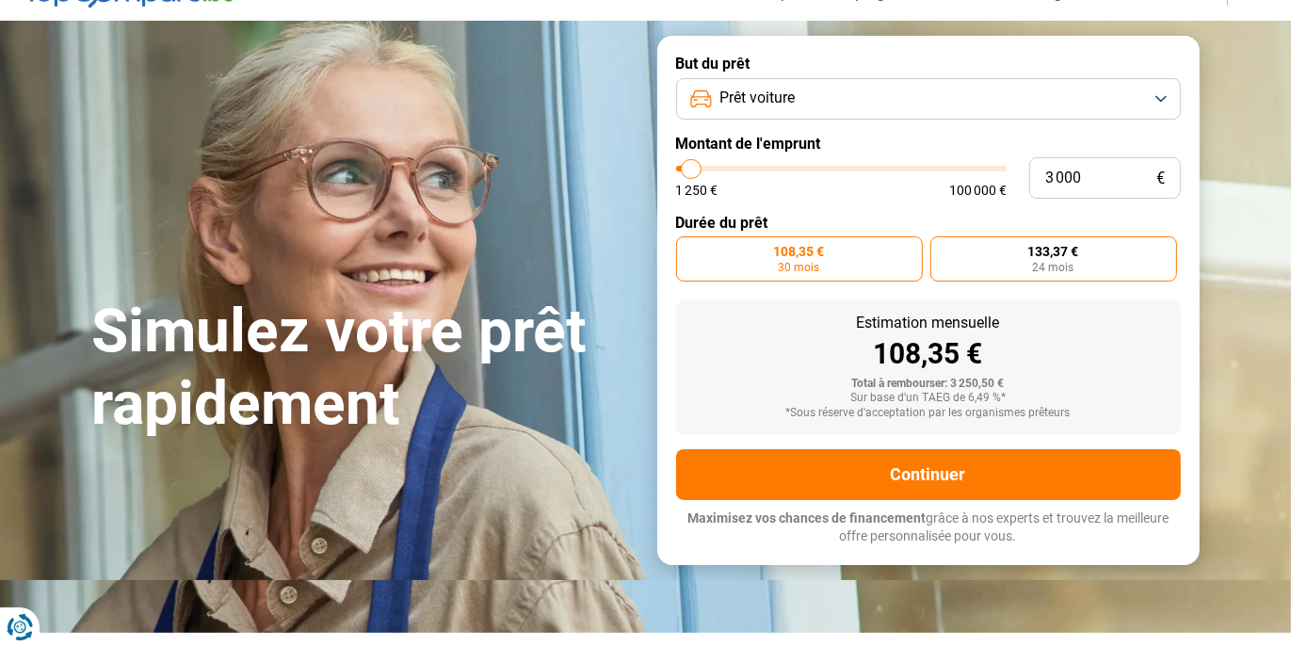
click at [1081, 262] on label "133,37 € 24 mois" at bounding box center [1053, 258] width 247 height 45
click at [943, 249] on input "133,37 € 24 mois" at bounding box center [936, 242] width 12 height 12
radio input "true"
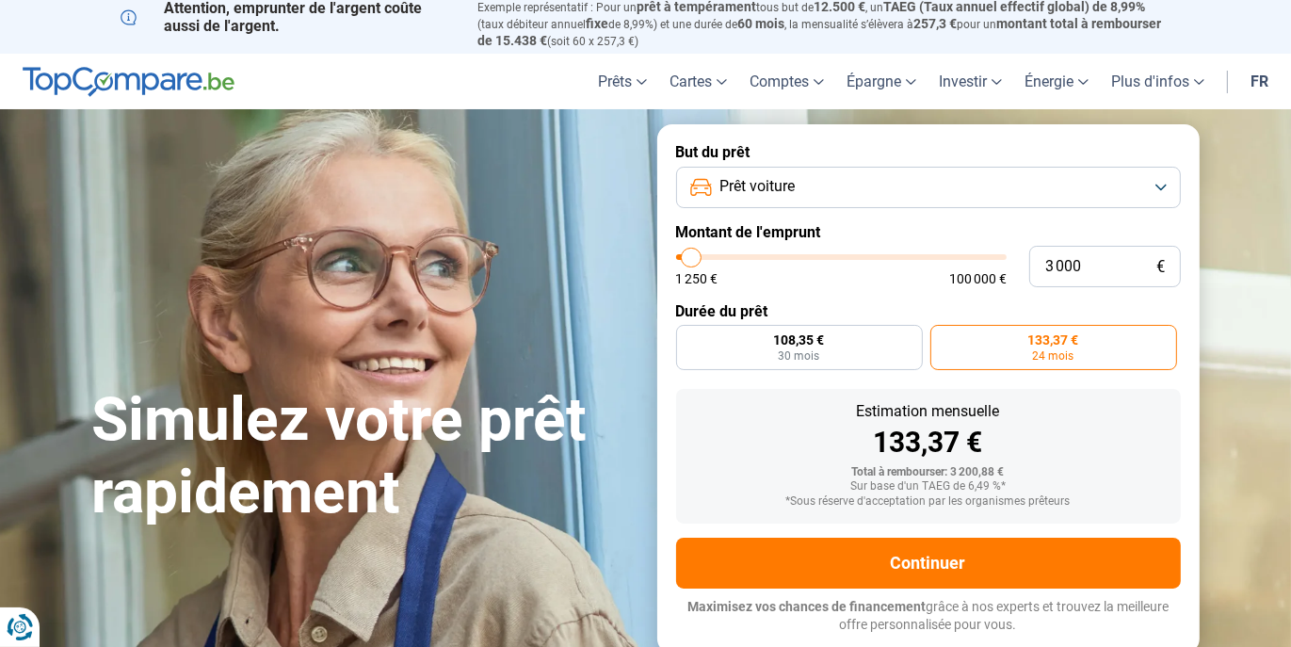
scroll to position [0, 0]
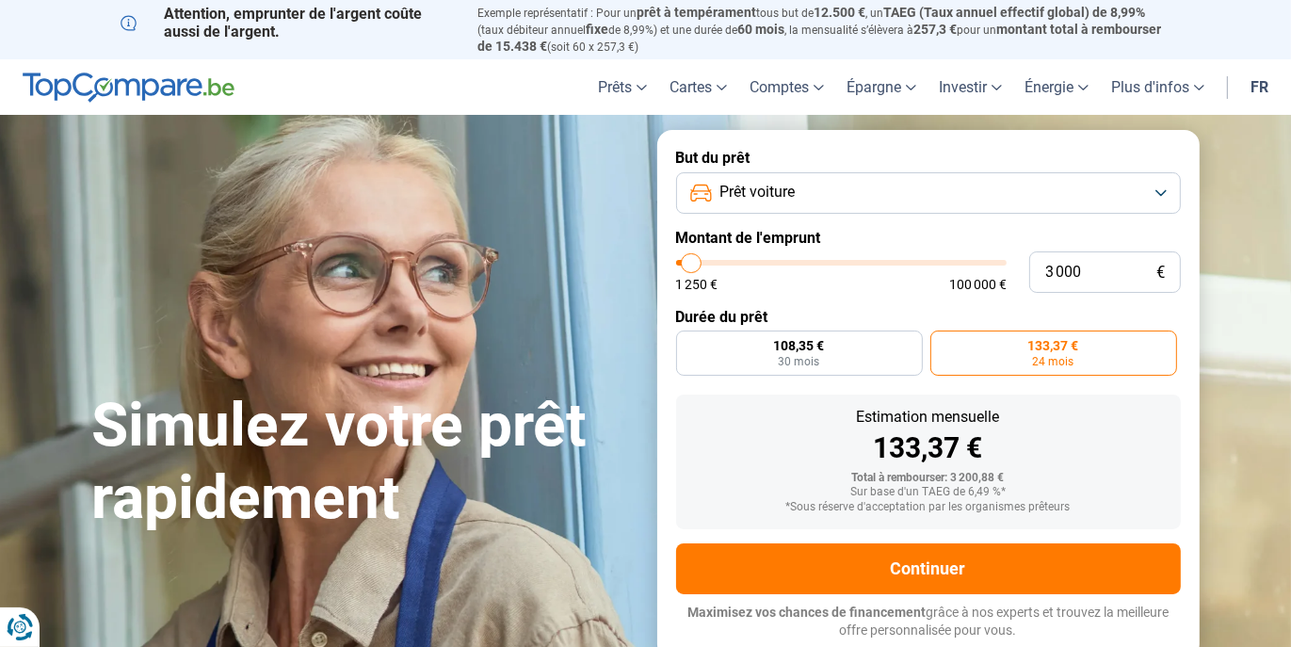
click at [1165, 199] on button "Prêt voiture" at bounding box center [928, 192] width 505 height 41
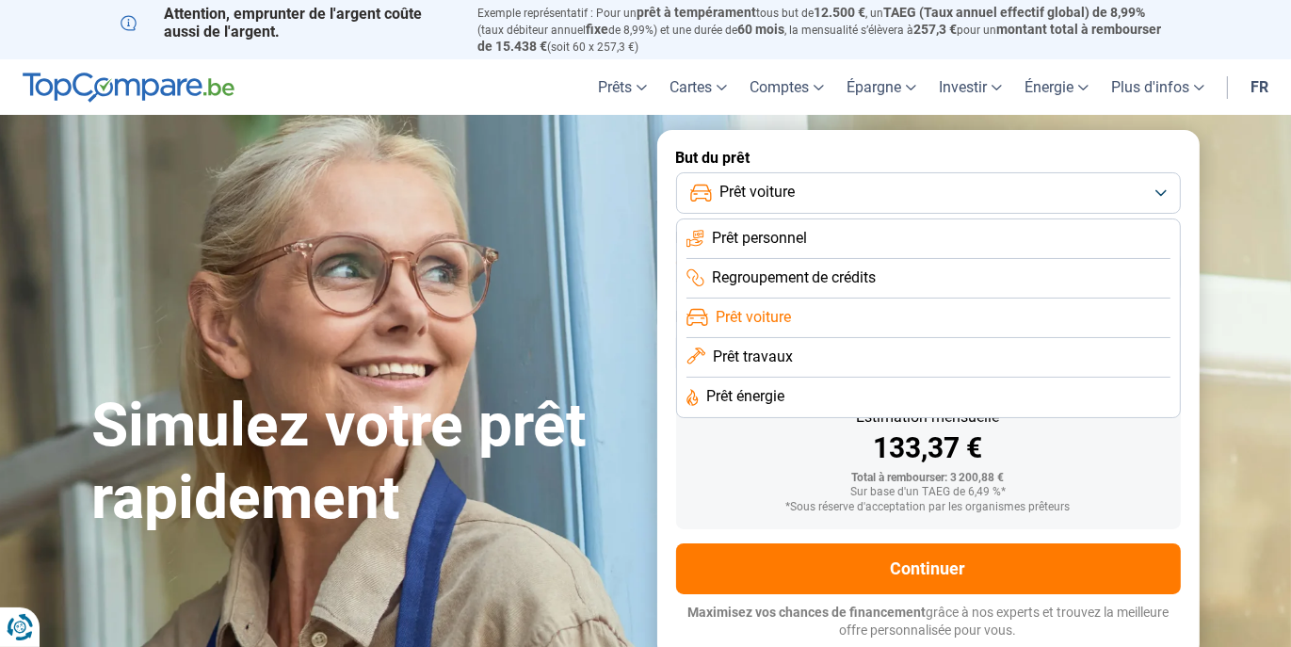
click at [820, 230] on li "Prêt personnel" at bounding box center [928, 239] width 484 height 40
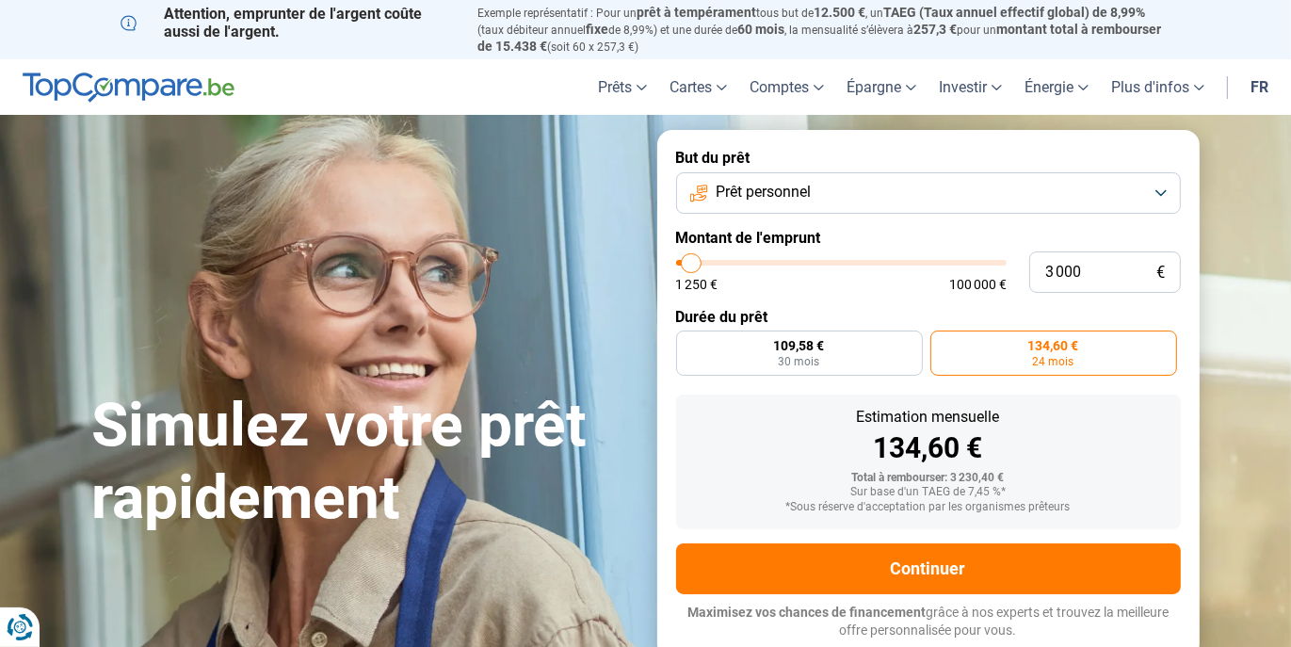
click at [1164, 190] on button "Prêt personnel" at bounding box center [928, 192] width 505 height 41
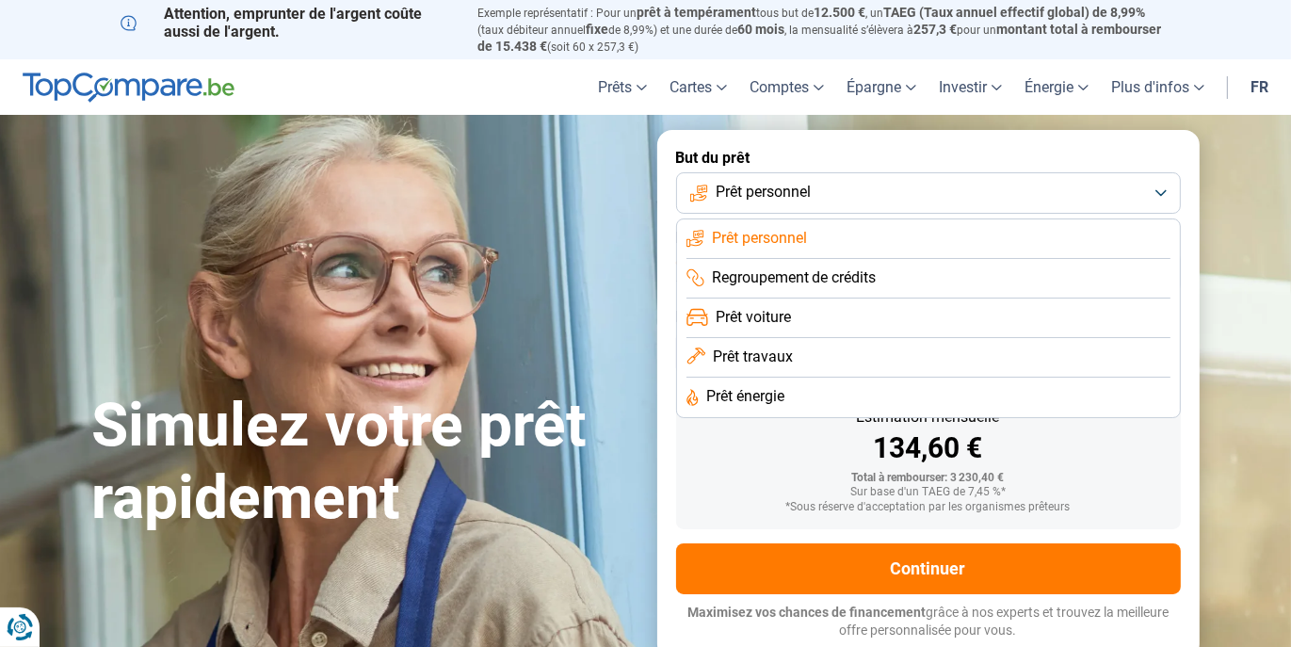
click at [765, 351] on span "Prêt travaux" at bounding box center [753, 357] width 80 height 21
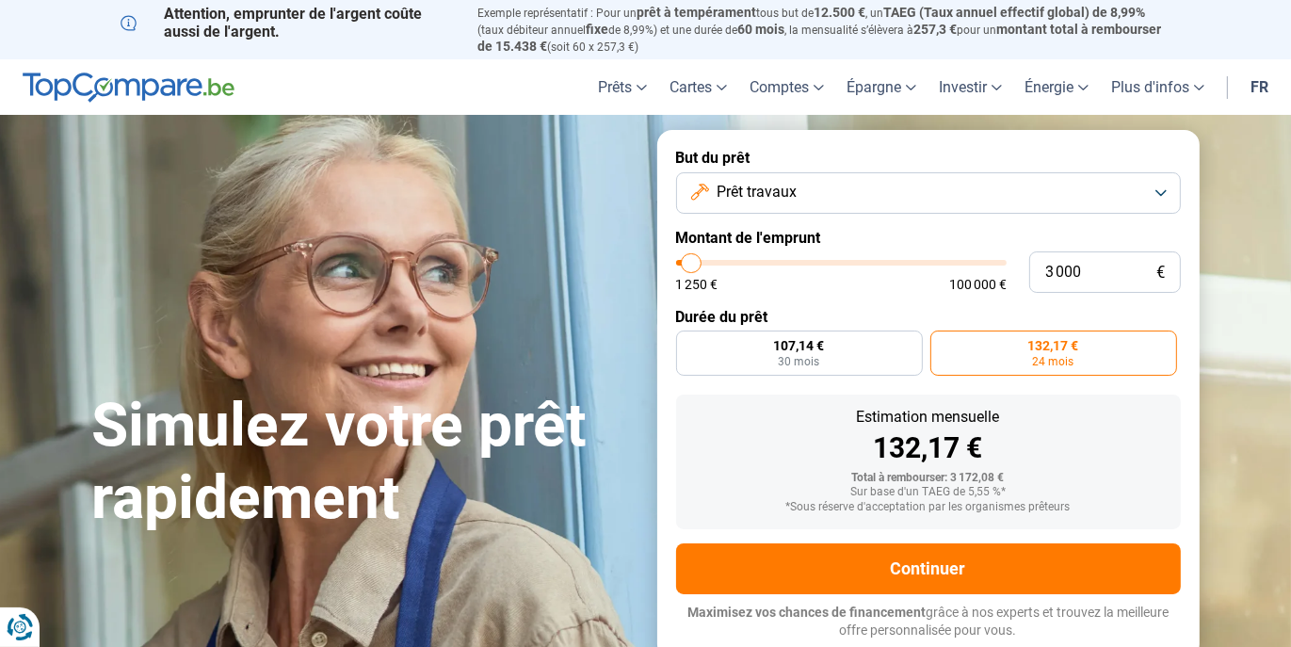
click at [1160, 184] on button "Prêt travaux" at bounding box center [928, 192] width 505 height 41
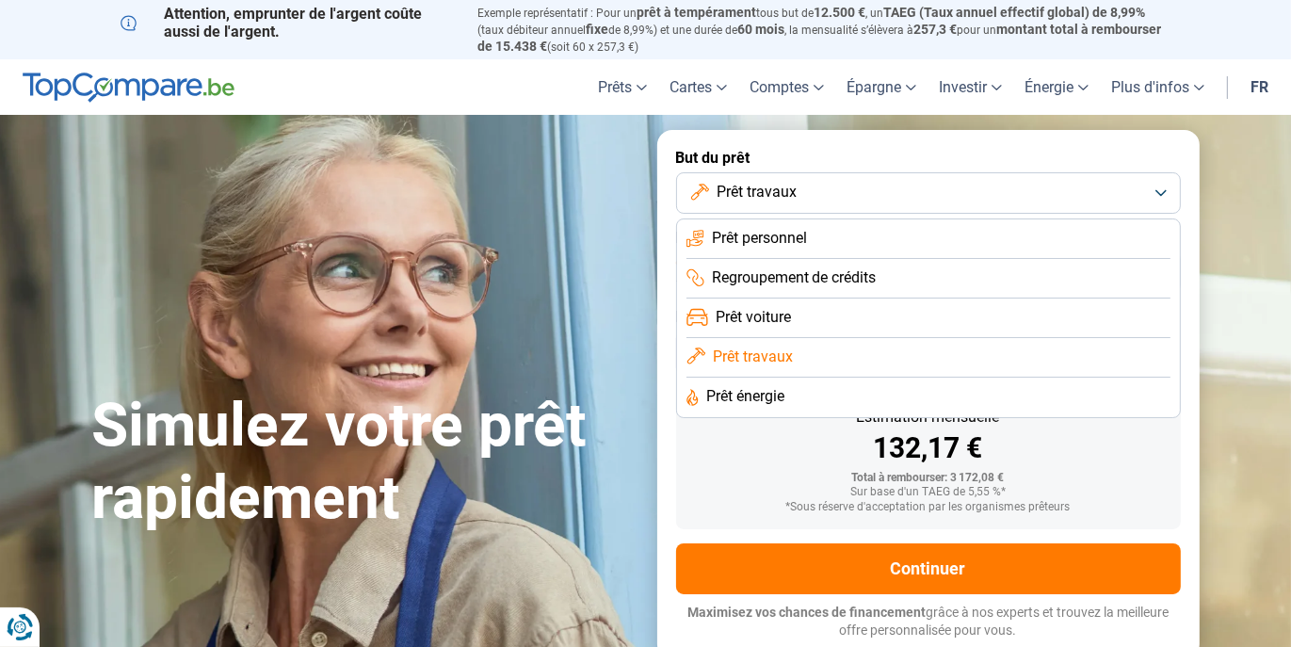
click at [784, 395] on span "Prêt énergie" at bounding box center [745, 396] width 78 height 21
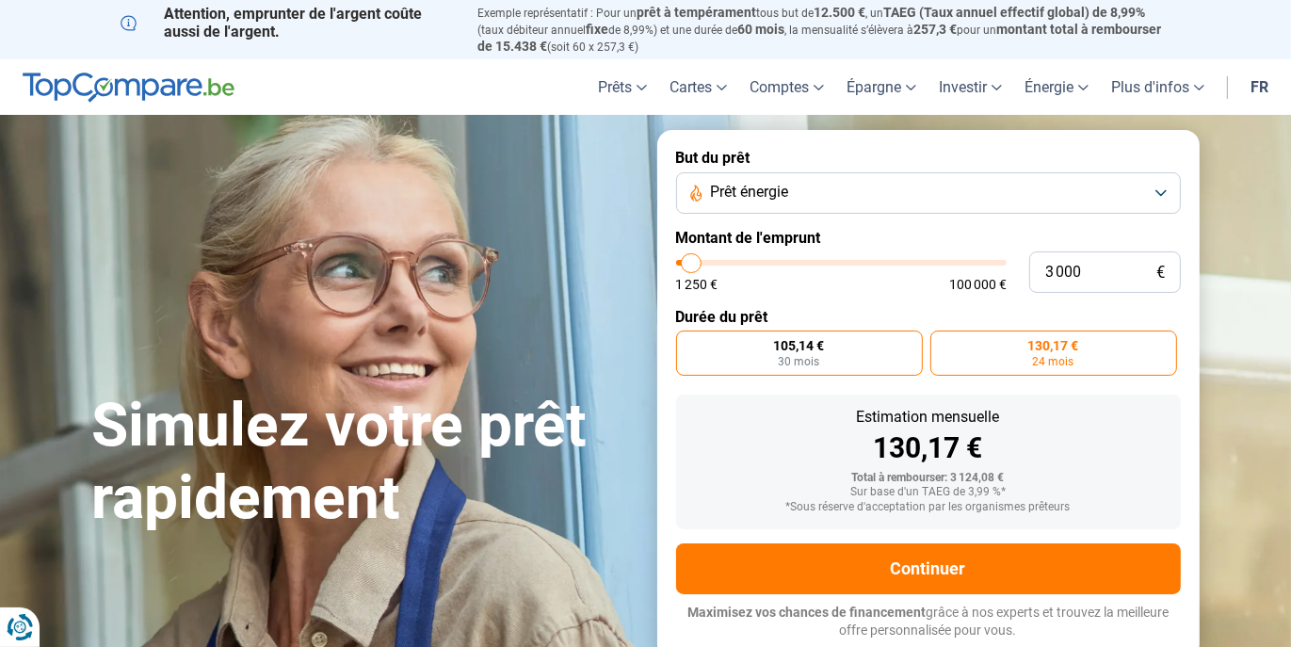
click at [789, 366] on span "30 mois" at bounding box center [799, 361] width 41 height 11
click at [688, 343] on input "105,14 € 30 mois" at bounding box center [682, 337] width 12 height 12
radio input "true"
click at [1061, 352] on span "130,17 €" at bounding box center [1053, 345] width 51 height 13
click at [943, 343] on input "130,17 € 24 mois" at bounding box center [936, 337] width 12 height 12
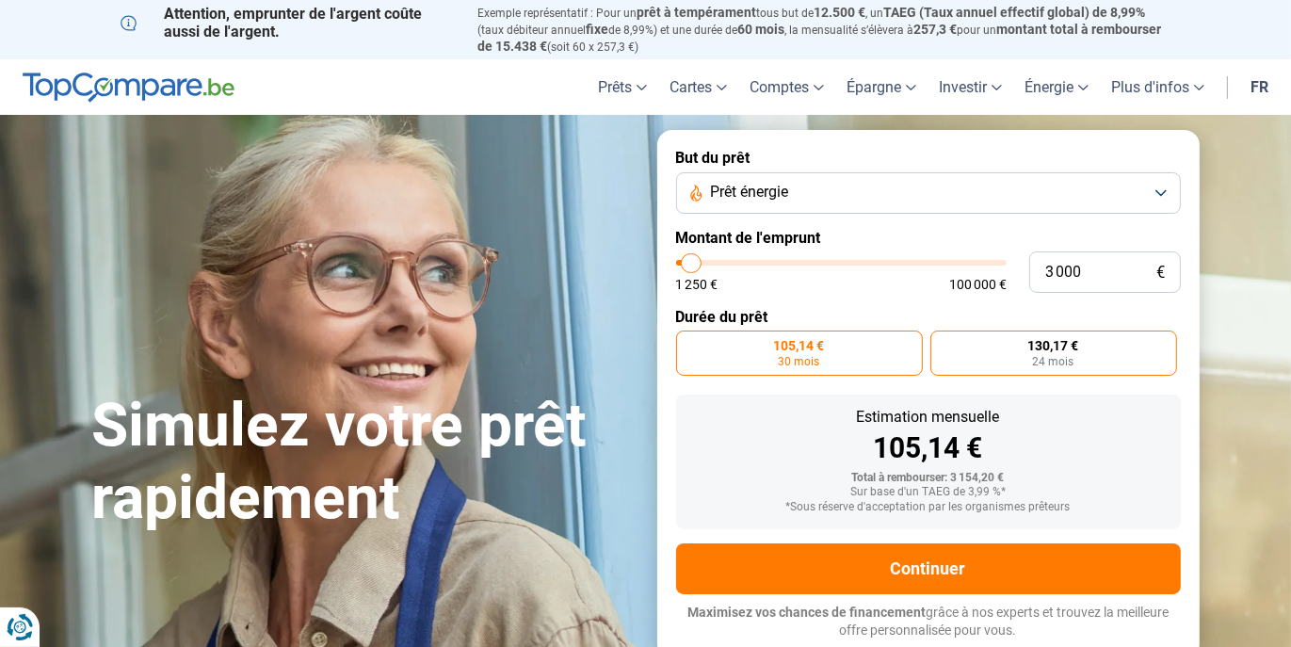
radio input "true"
click at [1160, 193] on button "Prêt énergie" at bounding box center [928, 192] width 505 height 41
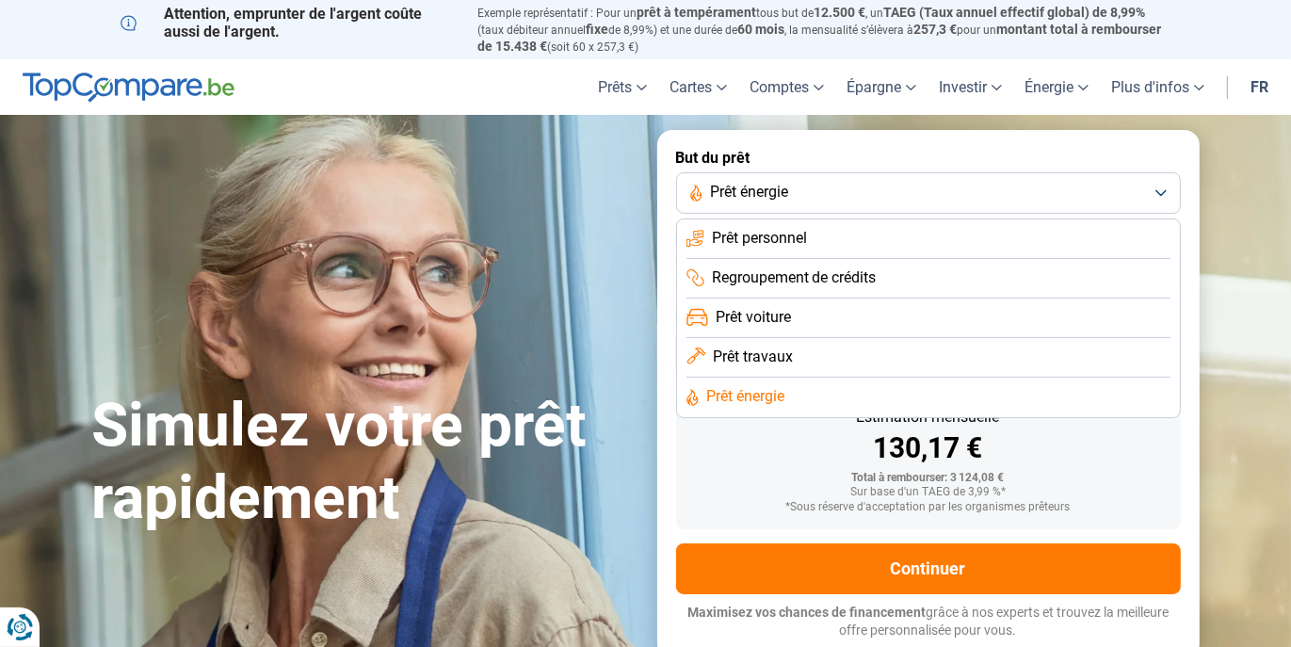
click at [844, 281] on span "Regroupement de crédits" at bounding box center [794, 277] width 165 height 21
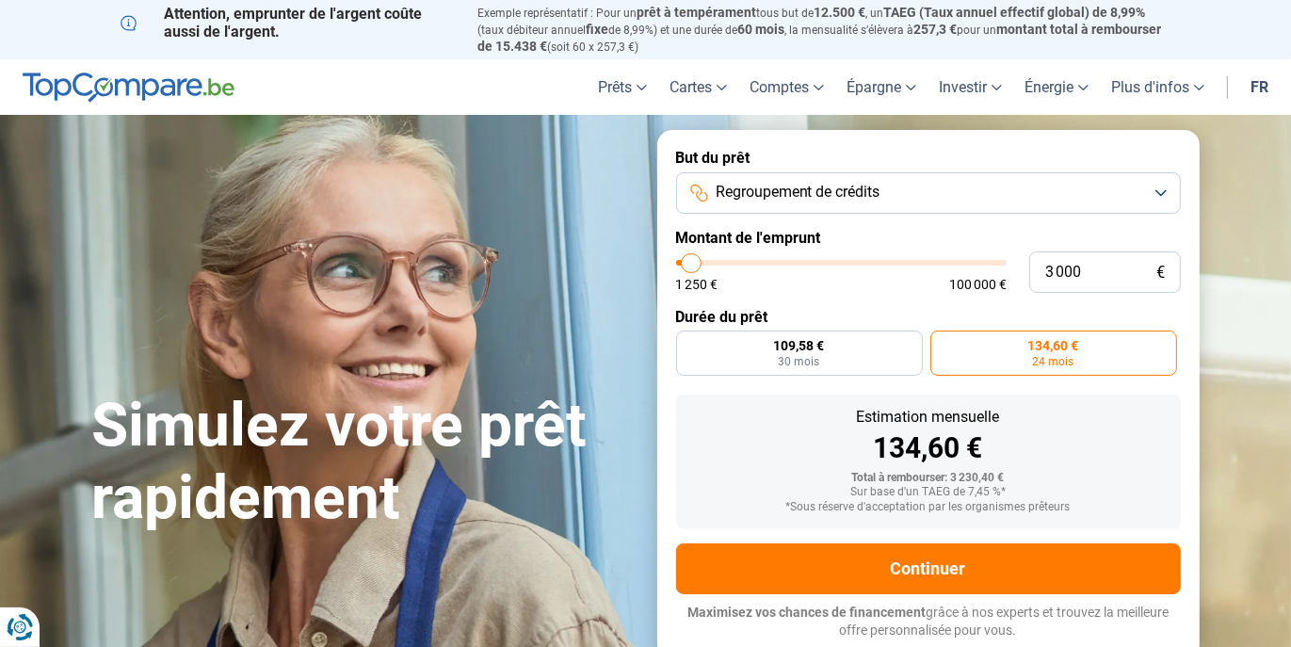
click at [1166, 195] on button "Regroupement de crédits" at bounding box center [928, 192] width 505 height 41
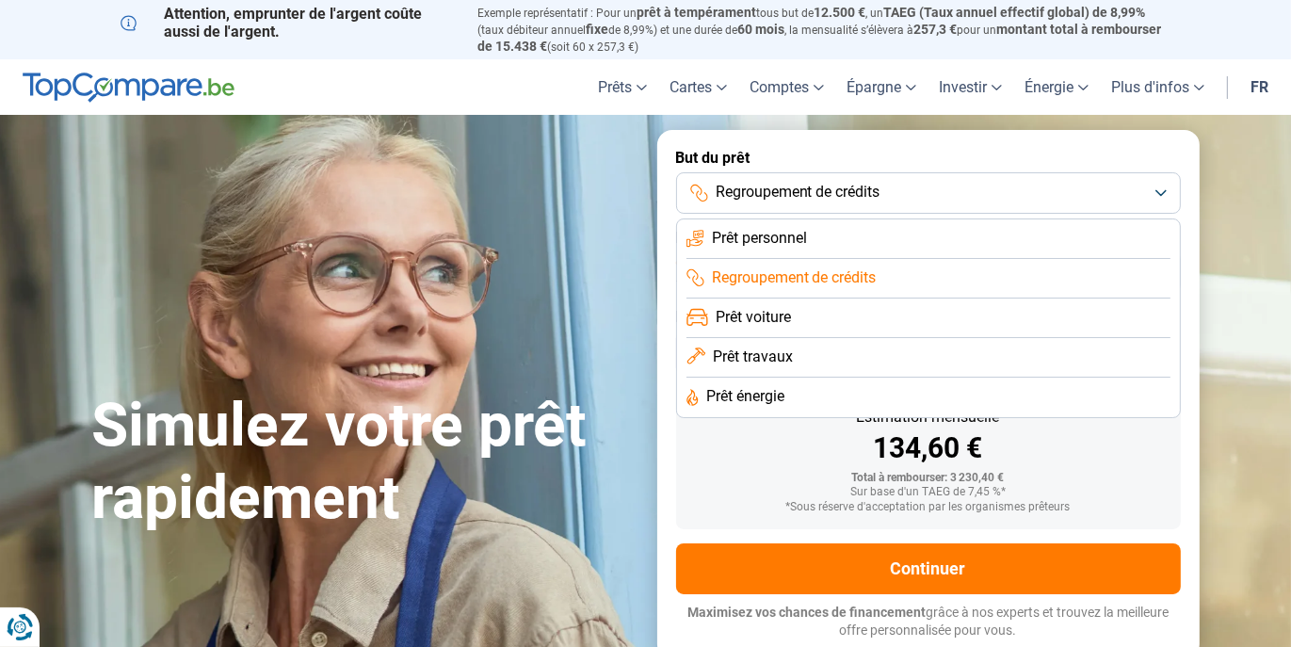
click at [846, 236] on li "Prêt personnel" at bounding box center [928, 239] width 484 height 40
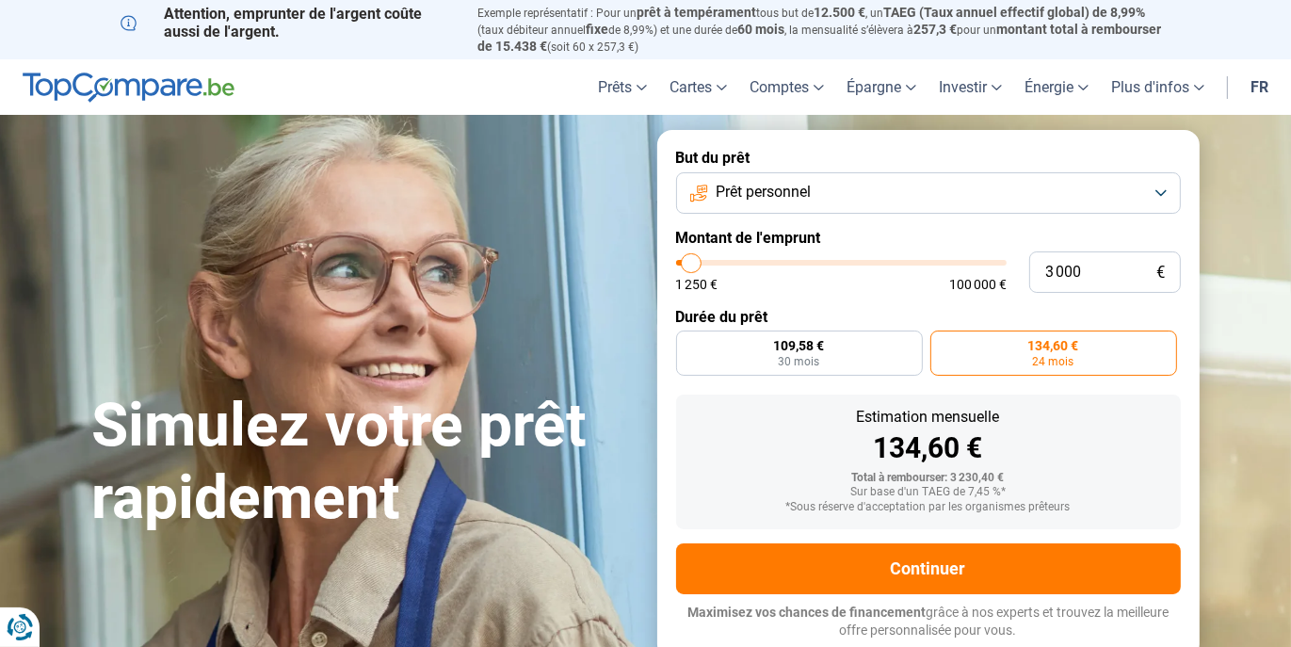
drag, startPoint x: 1165, startPoint y: 193, endPoint x: 1155, endPoint y: 192, distance: 9.5
click at [1164, 192] on button "Prêt personnel" at bounding box center [928, 192] width 505 height 41
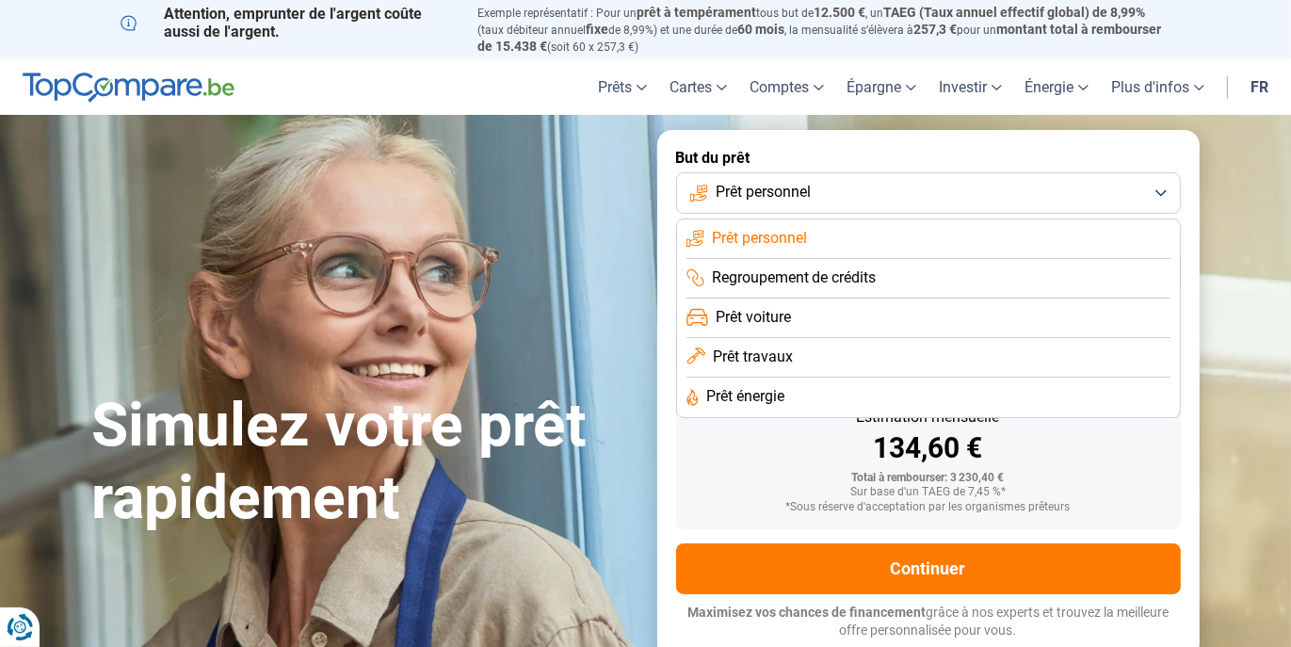
click at [800, 314] on li "Prêt voiture" at bounding box center [928, 319] width 484 height 40
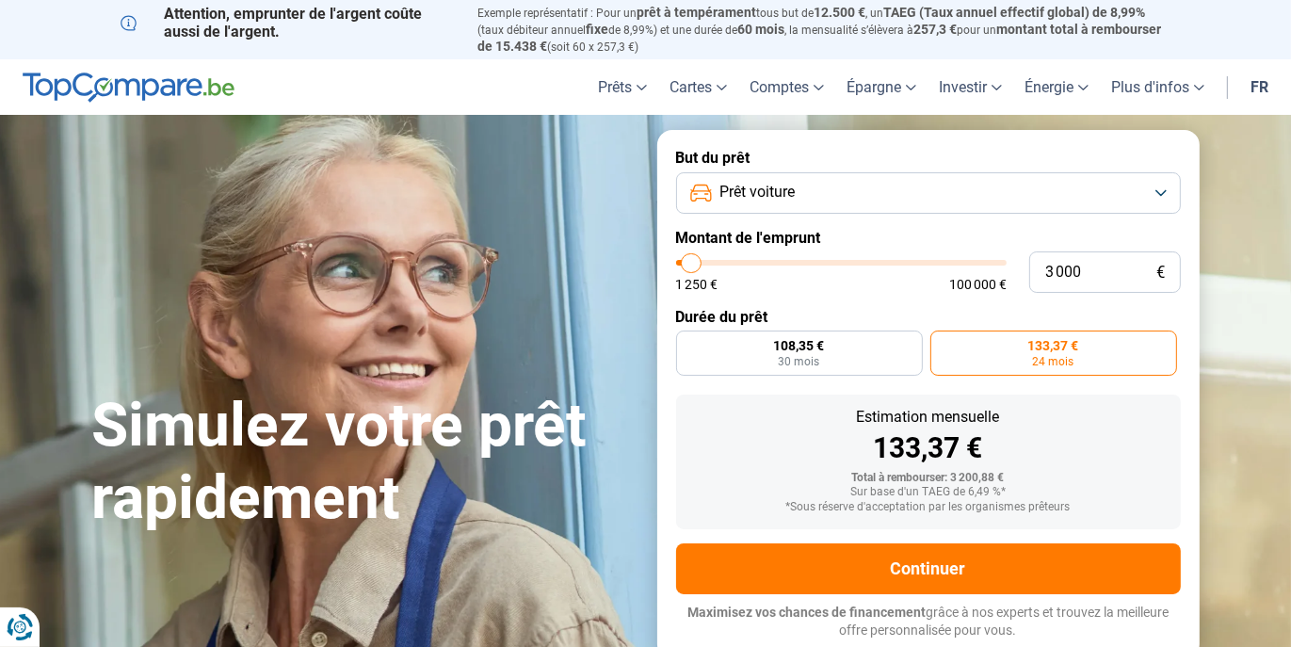
click at [1169, 195] on button "Prêt voiture" at bounding box center [928, 192] width 505 height 41
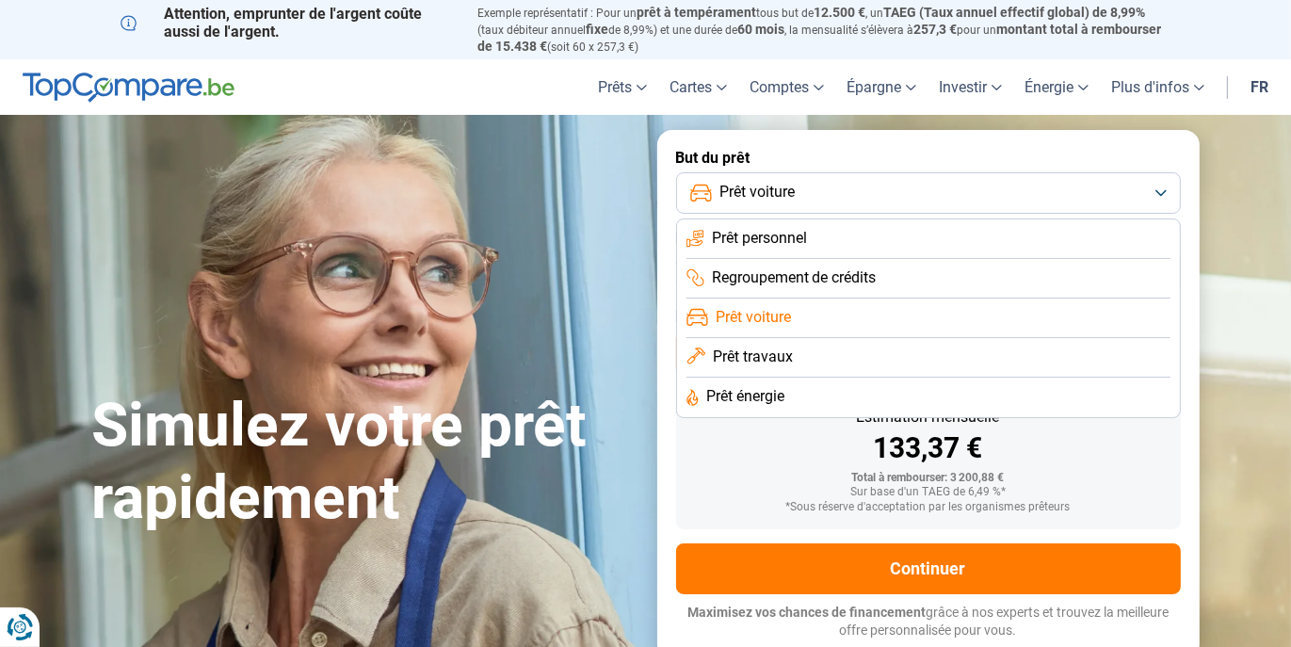
click at [763, 363] on span "Prêt travaux" at bounding box center [753, 357] width 80 height 21
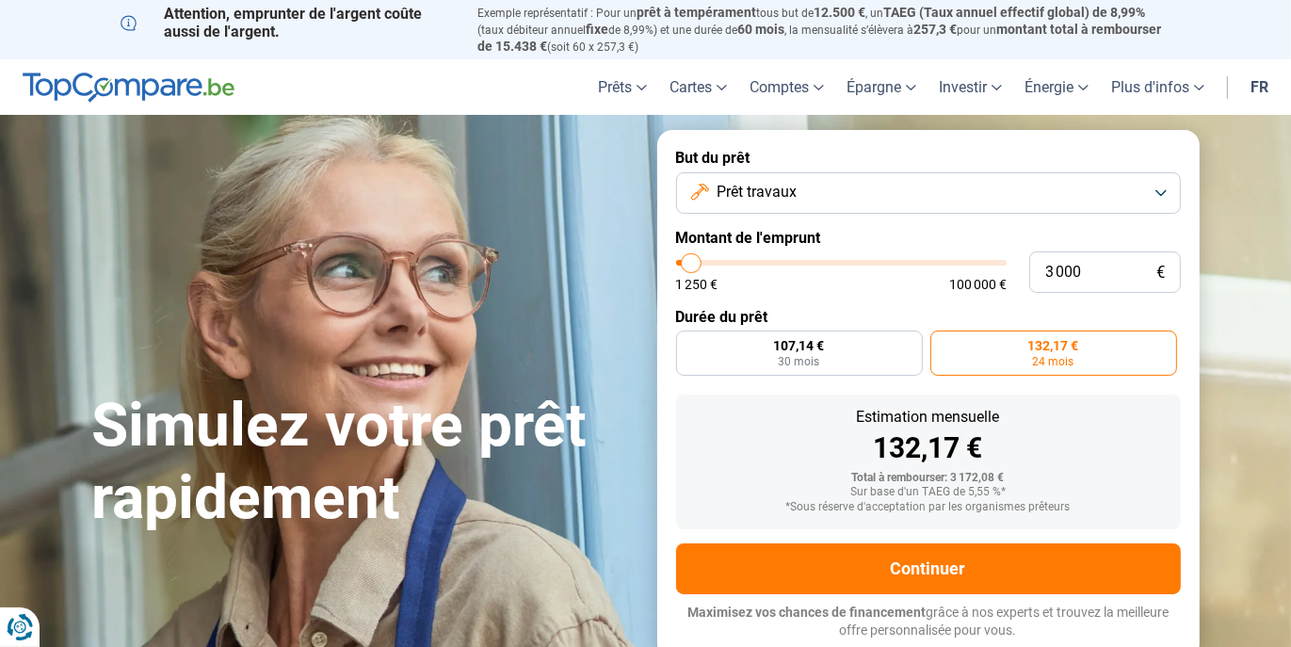
click at [1164, 186] on button "Prêt travaux" at bounding box center [928, 192] width 505 height 41
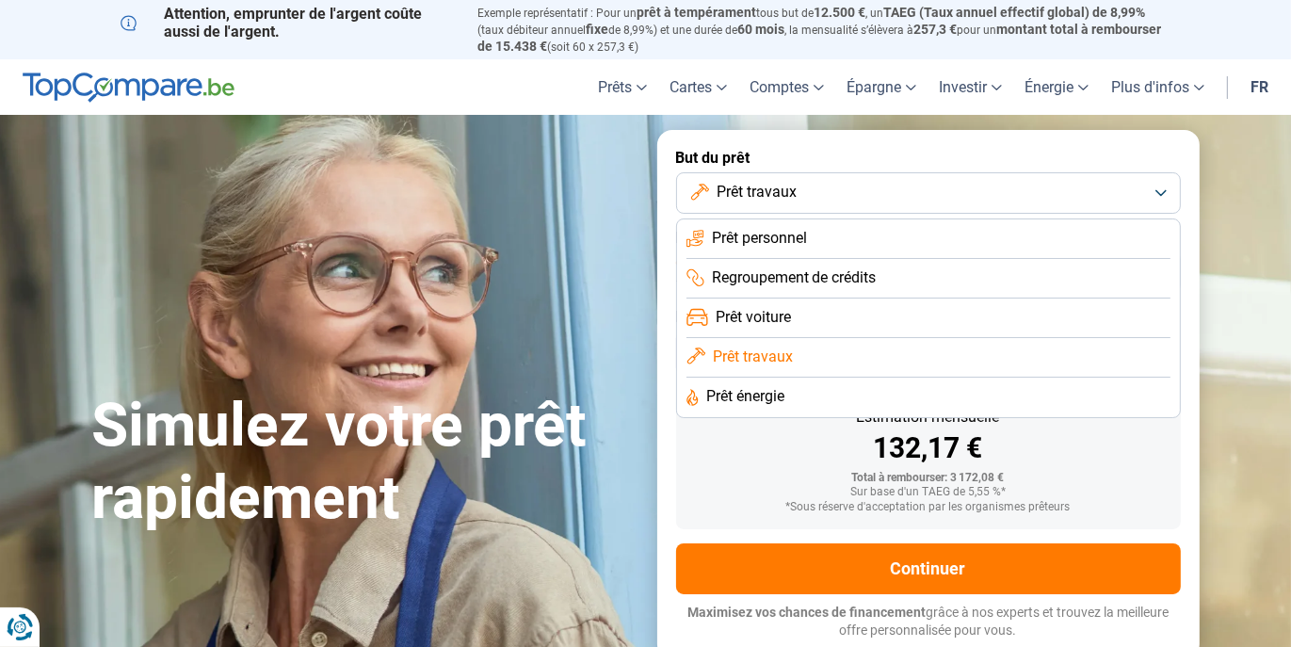
click at [783, 311] on span "Prêt voiture" at bounding box center [753, 317] width 75 height 21
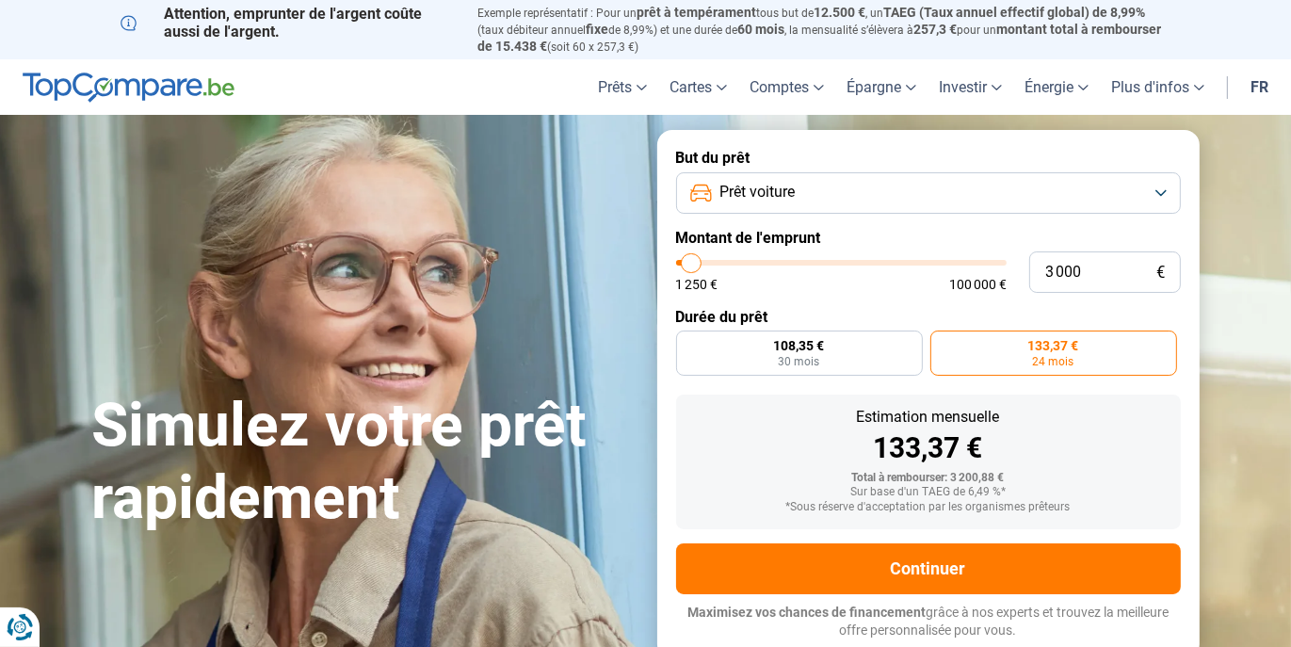
click at [1021, 361] on label "133,37 € 24 mois" at bounding box center [1053, 353] width 247 height 45
click at [943, 343] on input "133,37 € 24 mois" at bounding box center [936, 337] width 12 height 12
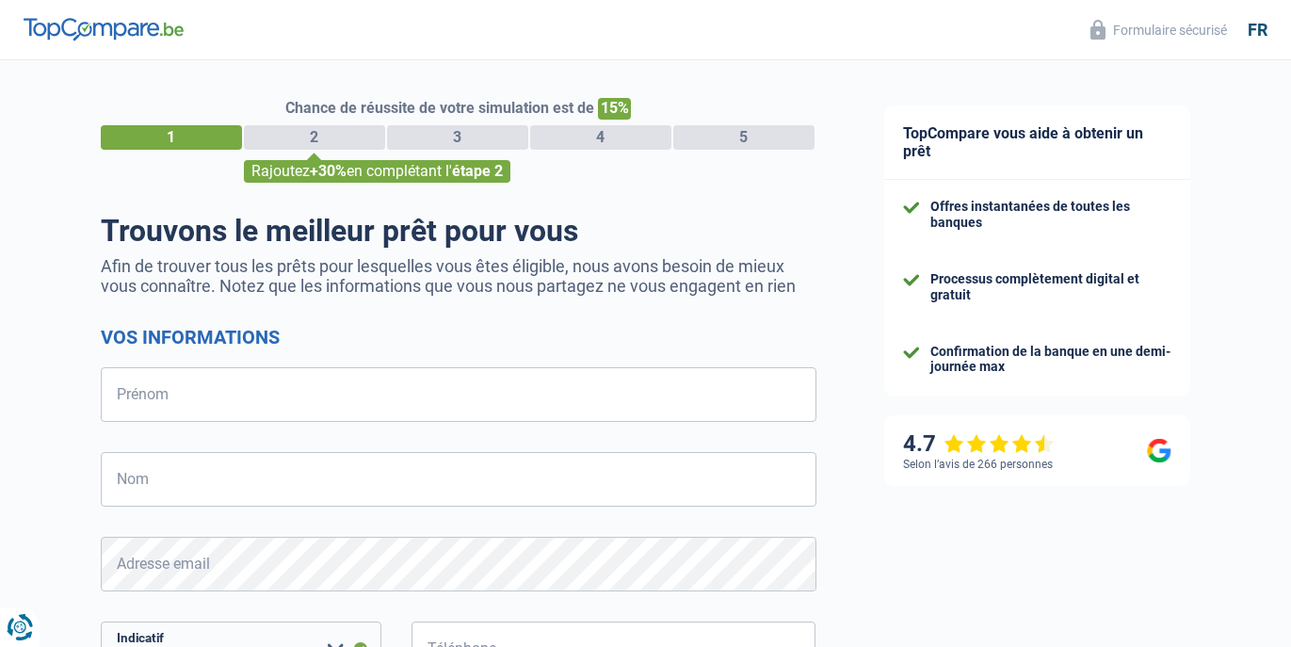
select select "32"
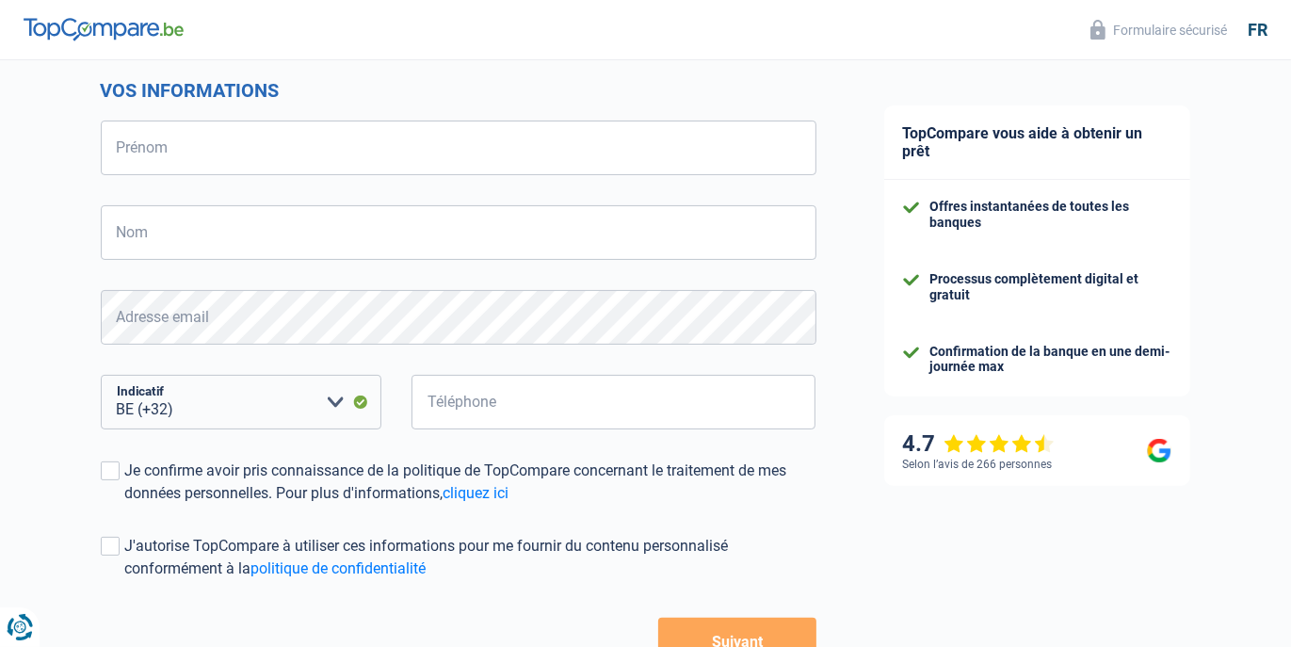
scroll to position [94, 0]
